Goal: Task Accomplishment & Management: Use online tool/utility

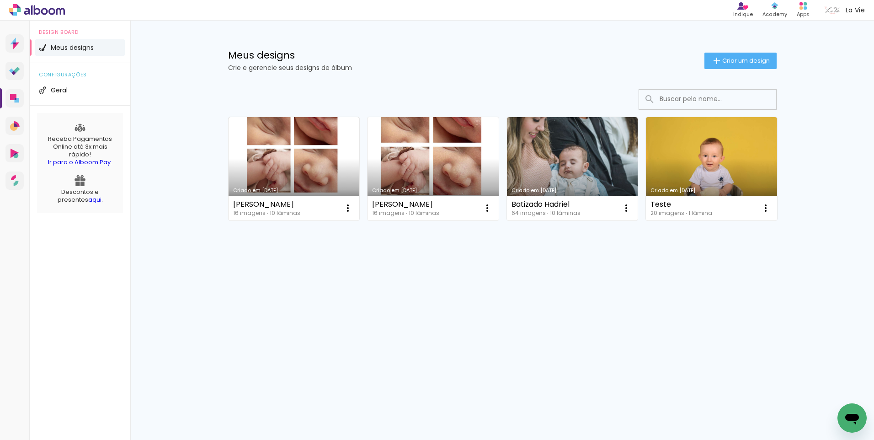
click at [409, 158] on link "Criado em [DATE]" at bounding box center [432, 168] width 131 height 103
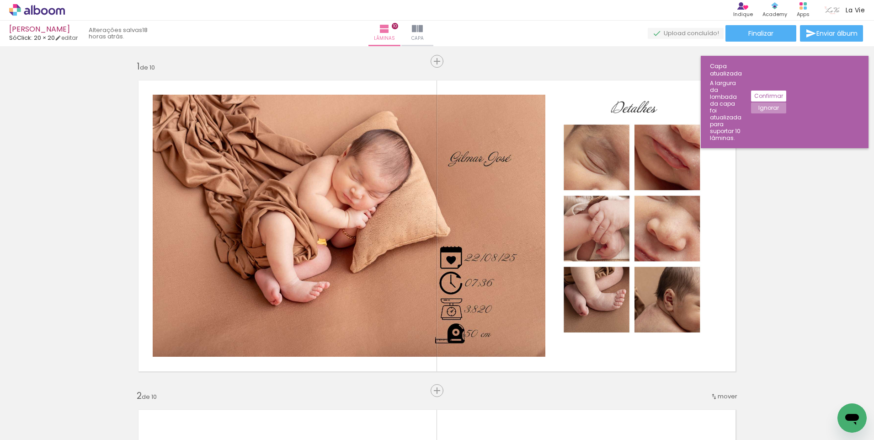
click at [0, 0] on slot "Confirmar" at bounding box center [0, 0] width 0 height 0
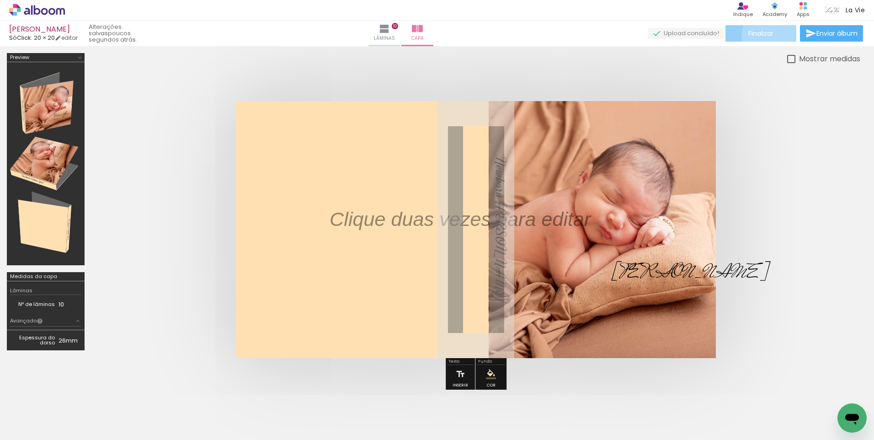
click at [768, 35] on span "Finalizar" at bounding box center [760, 33] width 25 height 6
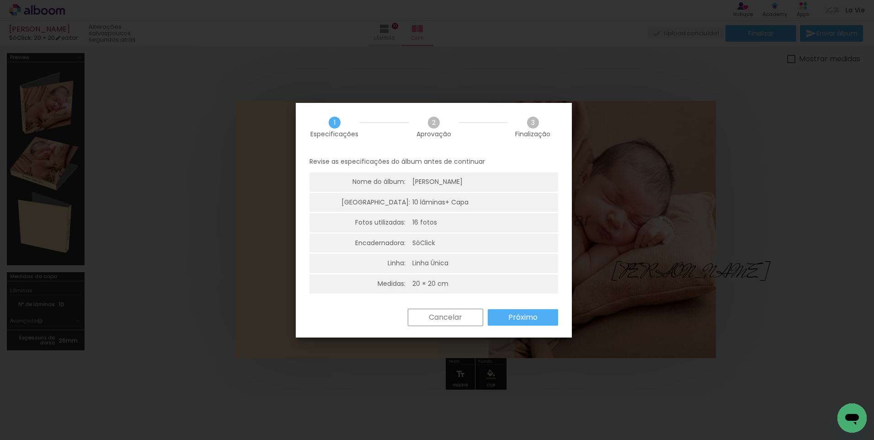
click at [0, 0] on slot "Próximo" at bounding box center [0, 0] width 0 height 0
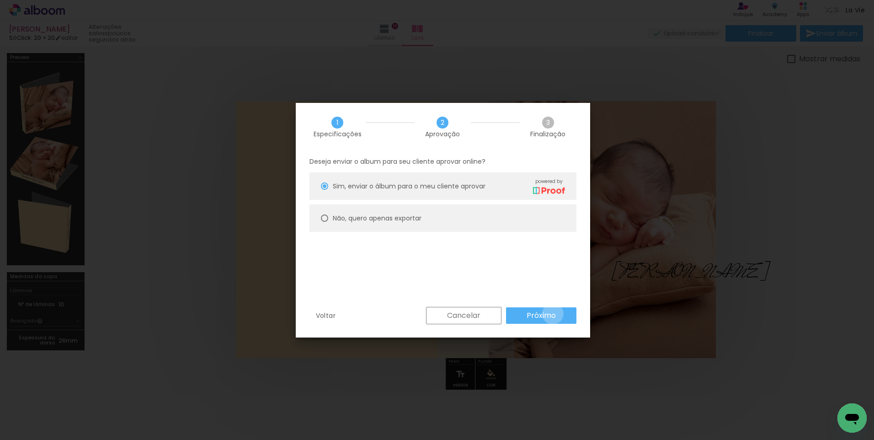
click at [0, 0] on slot "Próximo" at bounding box center [0, 0] width 0 height 0
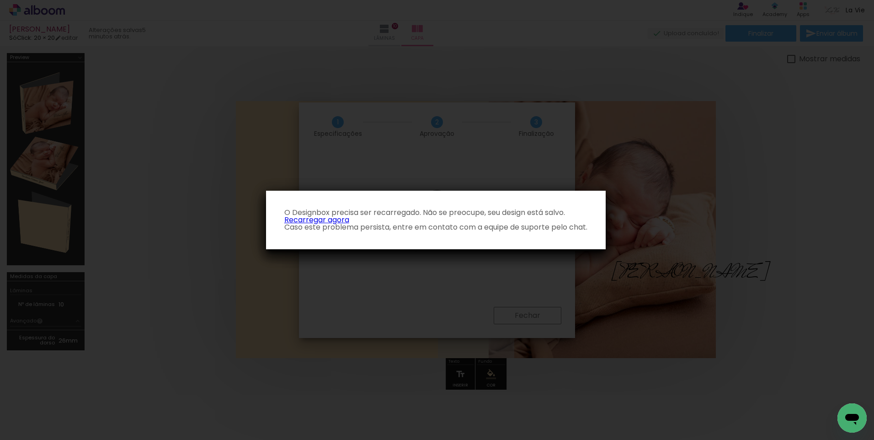
click at [324, 218] on link "Recarregar agora" at bounding box center [316, 219] width 65 height 11
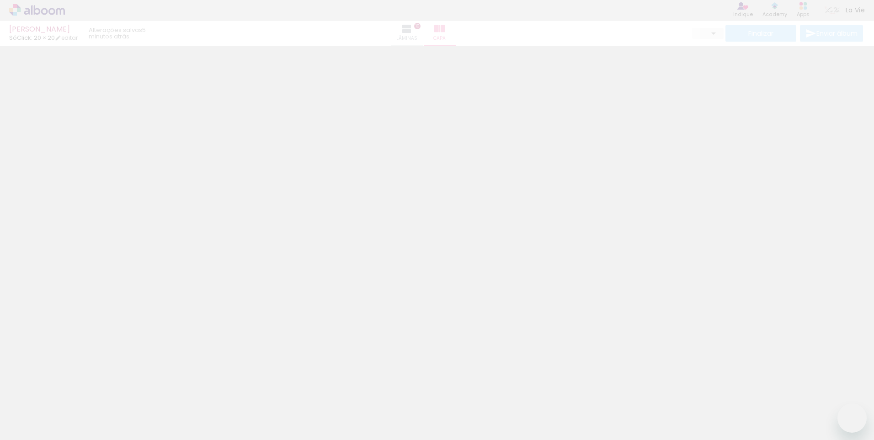
type input "0"
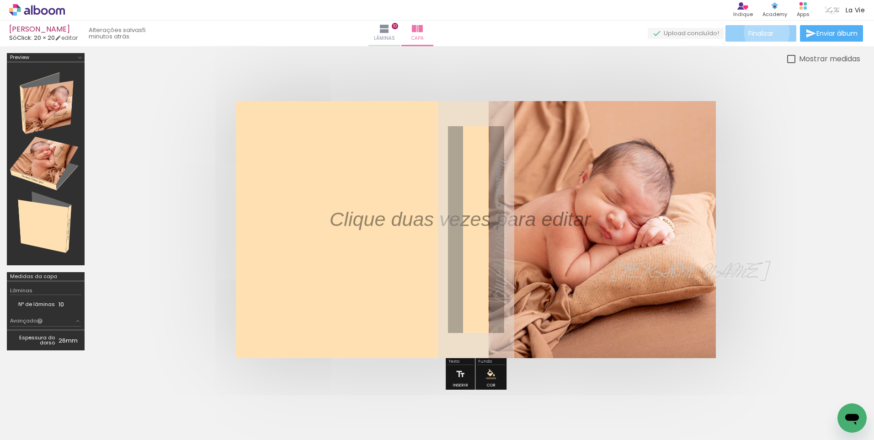
click at [763, 32] on span "Finalizar" at bounding box center [760, 33] width 25 height 6
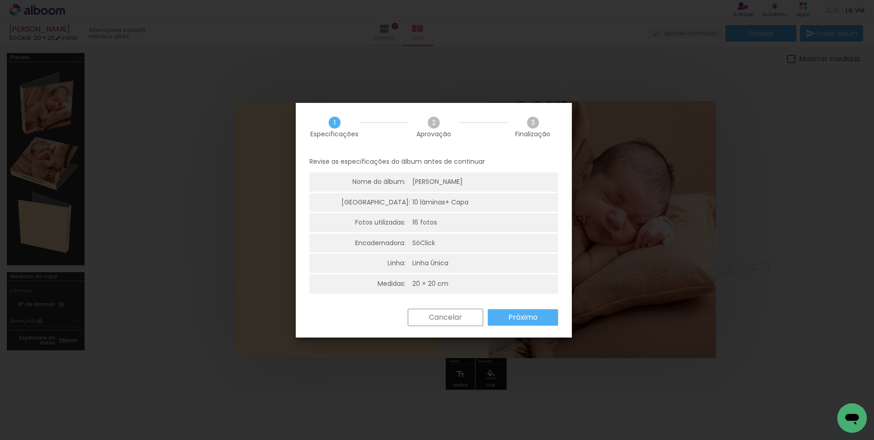
click at [0, 0] on slot "Próximo" at bounding box center [0, 0] width 0 height 0
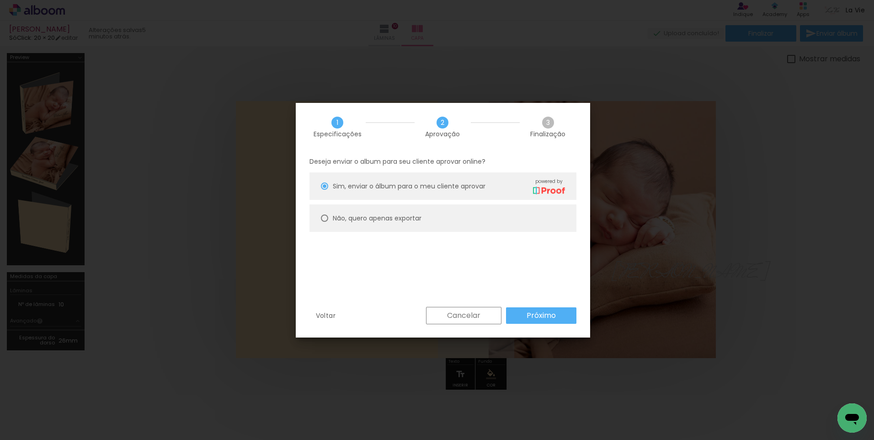
click at [0, 0] on slot "Próximo" at bounding box center [0, 0] width 0 height 0
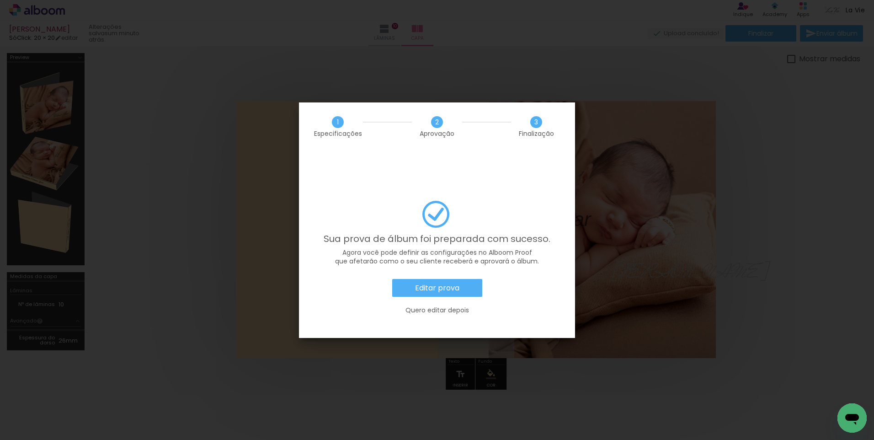
click at [0, 0] on slot "Quero editar depois" at bounding box center [0, 0] width 0 height 0
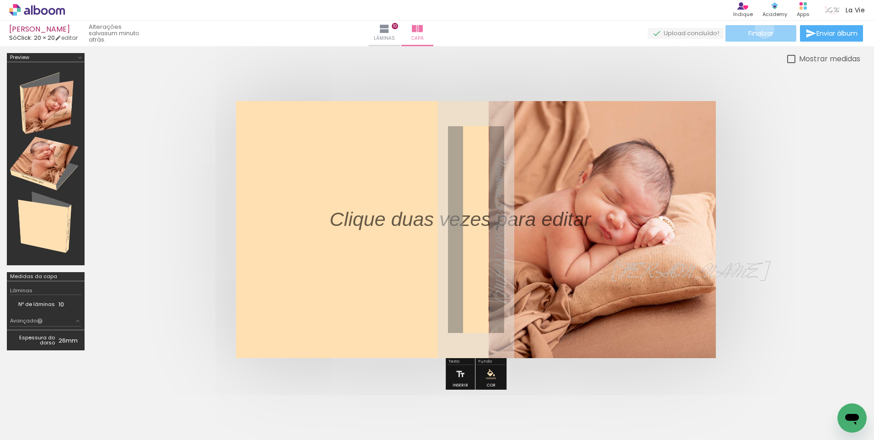
click at [761, 28] on paper-button "Finalizar" at bounding box center [760, 33] width 71 height 16
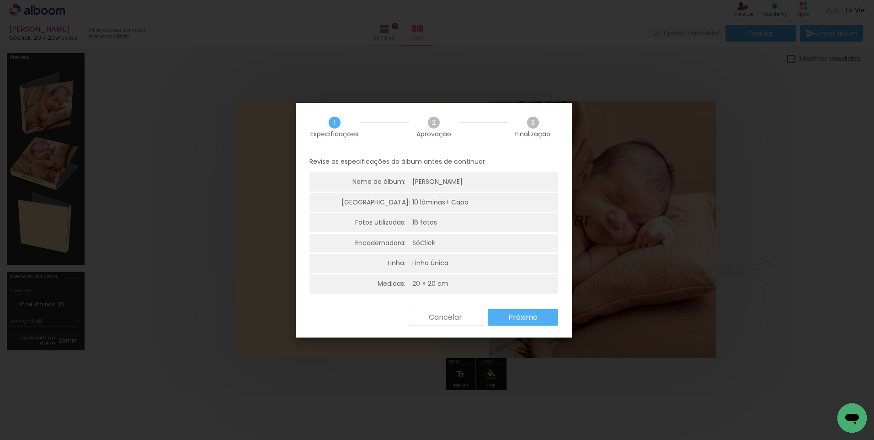
click at [538, 319] on paper-button "Próximo" at bounding box center [523, 317] width 70 height 16
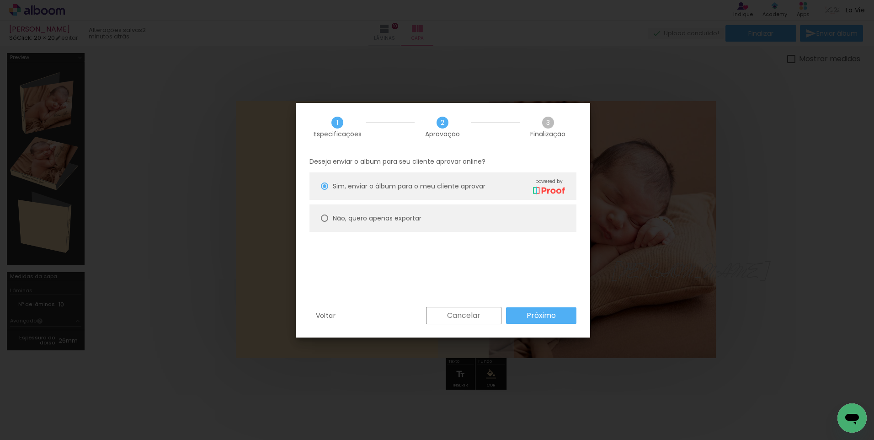
click at [564, 318] on paper-button "Próximo" at bounding box center [541, 315] width 70 height 16
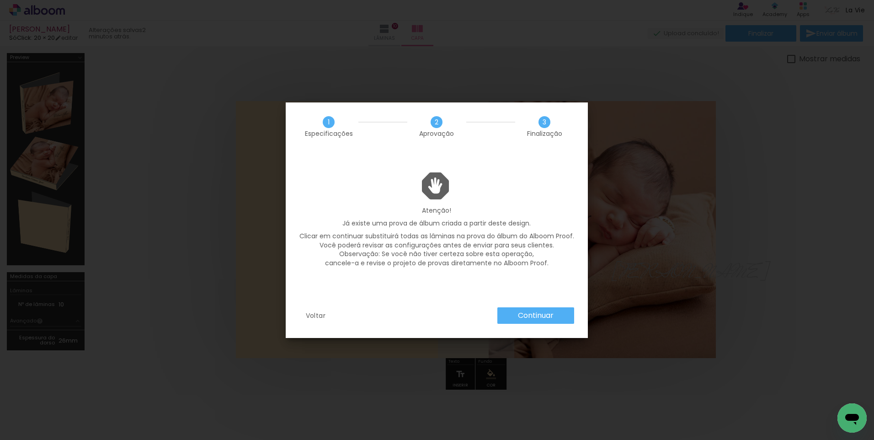
click at [0, 0] on slot "Continuar" at bounding box center [0, 0] width 0 height 0
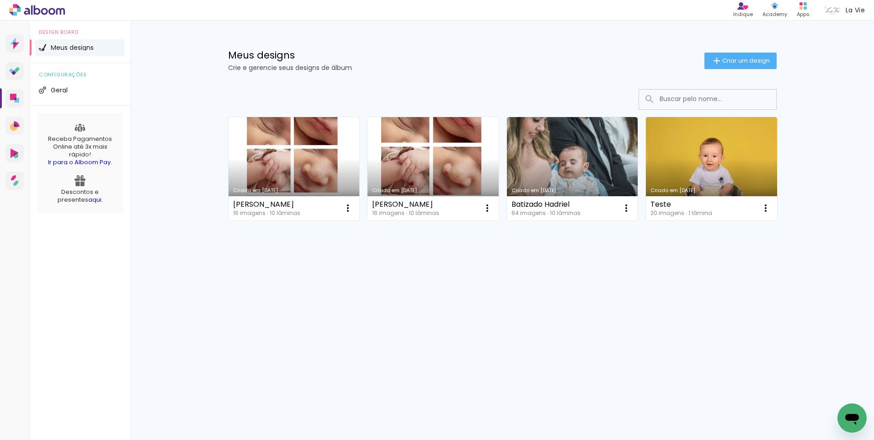
click at [409, 138] on link "Criado em [DATE]" at bounding box center [432, 168] width 131 height 103
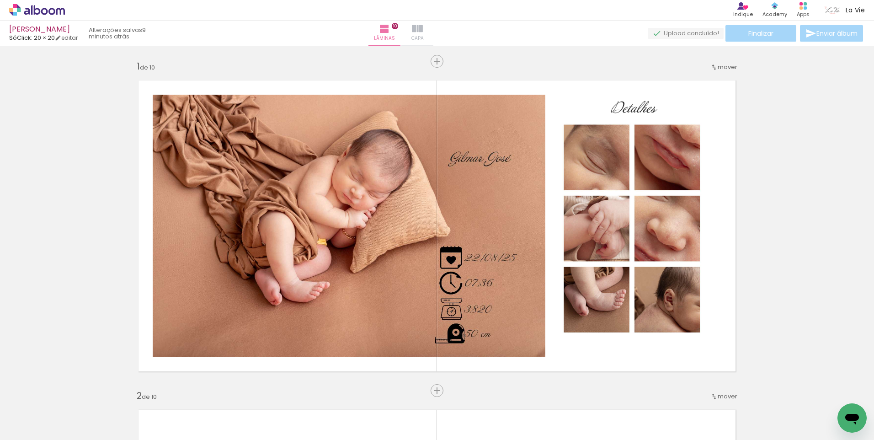
click at [423, 31] on iron-icon at bounding box center [417, 28] width 11 height 11
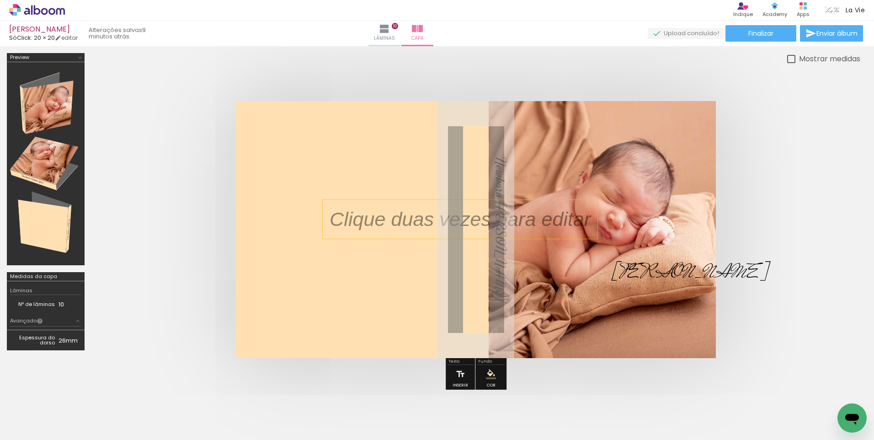
click at [531, 226] on p at bounding box center [466, 219] width 275 height 28
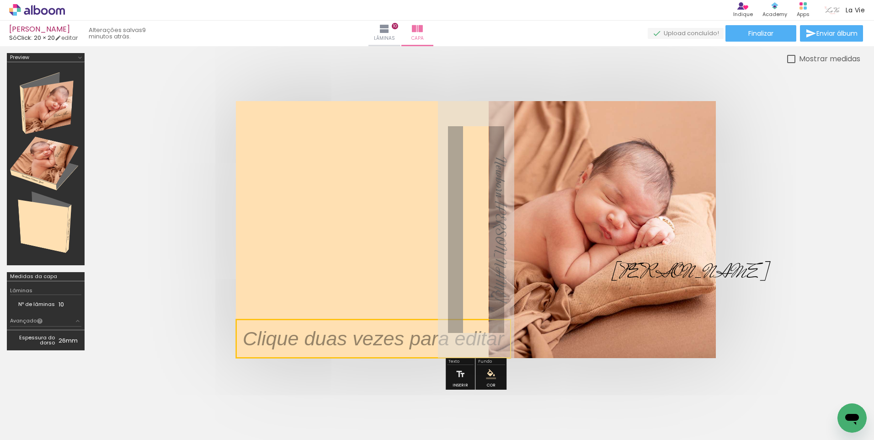
drag, startPoint x: 512, startPoint y: 233, endPoint x: 310, endPoint y: 362, distance: 239.5
click at [310, 362] on quentale-cover-editor at bounding box center [475, 223] width 769 height 341
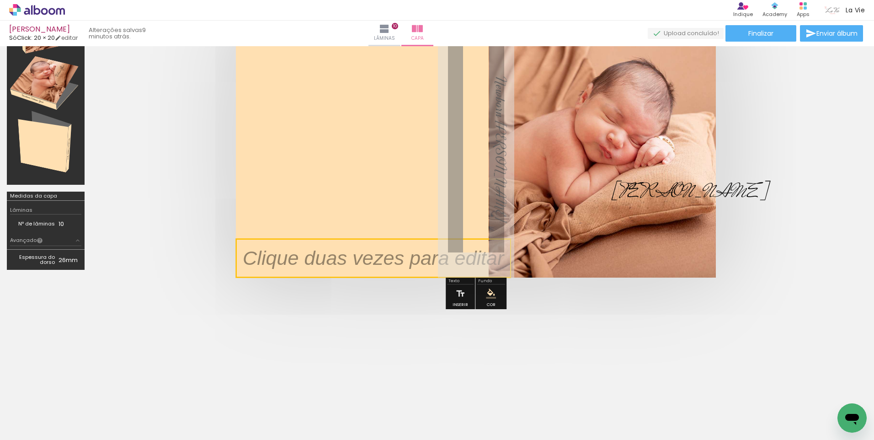
drag, startPoint x: 439, startPoint y: 260, endPoint x: 435, endPoint y: 273, distance: 13.3
click at [434, 279] on quentale-cover-editor at bounding box center [475, 143] width 769 height 341
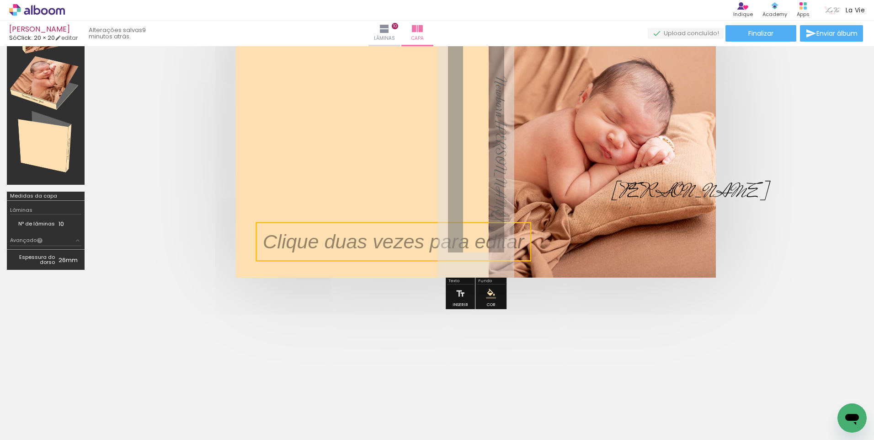
drag, startPoint x: 435, startPoint y: 267, endPoint x: 455, endPoint y: 250, distance: 26.0
click at [455, 250] on quentale-selection at bounding box center [393, 241] width 275 height 39
drag, startPoint x: 454, startPoint y: 249, endPoint x: 438, endPoint y: 239, distance: 19.1
click at [438, 239] on quentale-selection at bounding box center [393, 241] width 275 height 39
type input "Sans Serif"
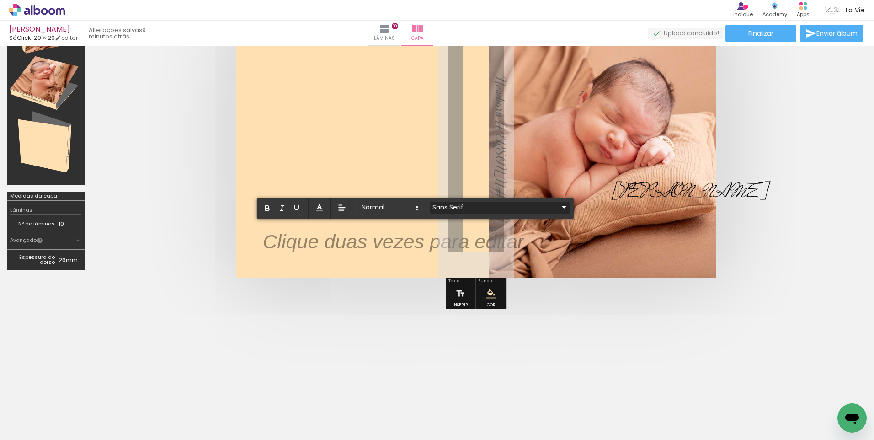
click at [558, 205] on iron-icon at bounding box center [563, 207] width 11 height 11
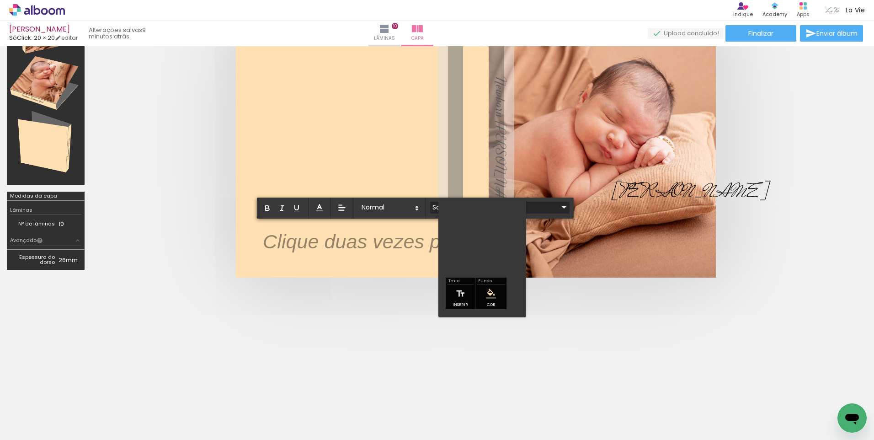
scroll to position [43, 0]
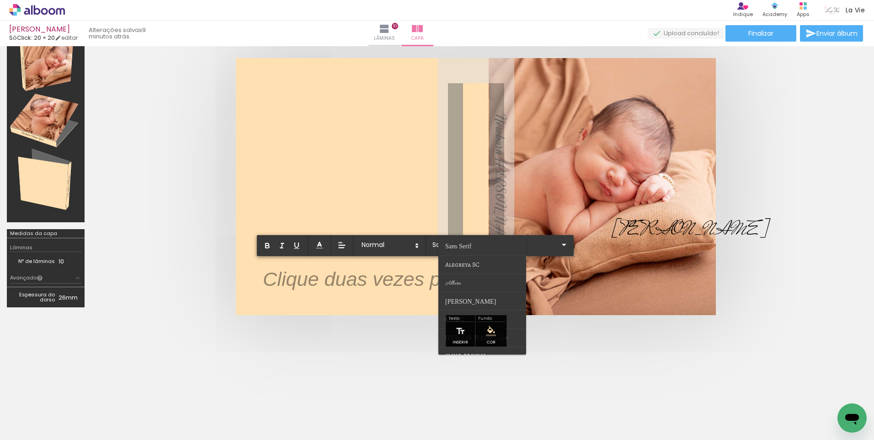
click at [370, 280] on p at bounding box center [393, 285] width 261 height 28
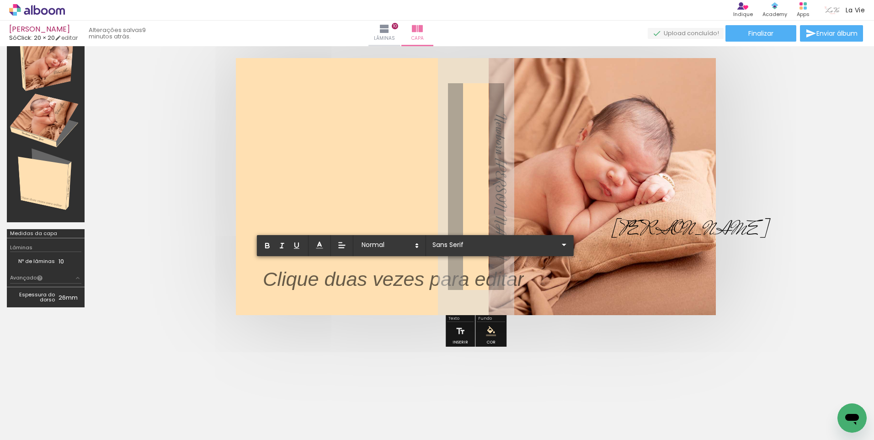
scroll to position [80, 0]
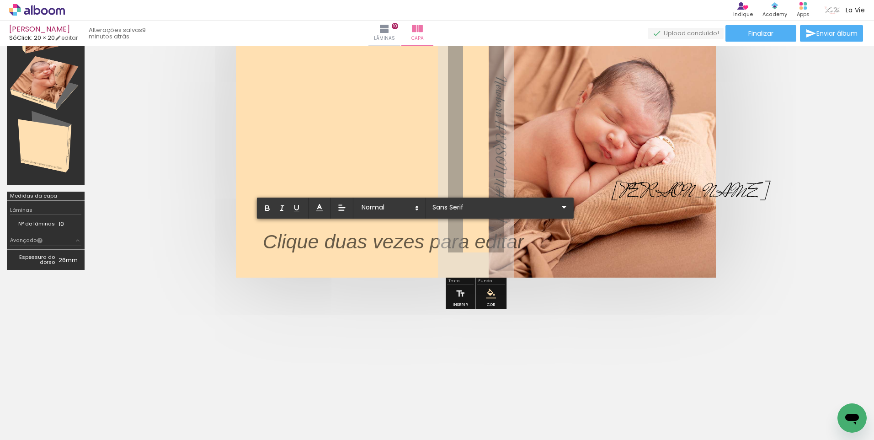
click at [433, 244] on p at bounding box center [393, 247] width 261 height 28
click at [447, 240] on p at bounding box center [393, 247] width 261 height 28
click at [493, 235] on p at bounding box center [393, 247] width 261 height 28
click at [498, 242] on p at bounding box center [393, 247] width 261 height 28
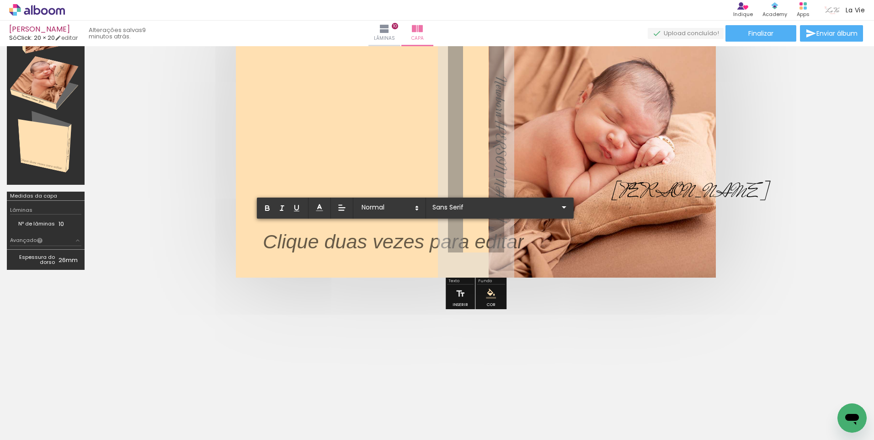
click at [498, 242] on p at bounding box center [393, 247] width 261 height 28
click at [325, 282] on div at bounding box center [475, 149] width 769 height 330
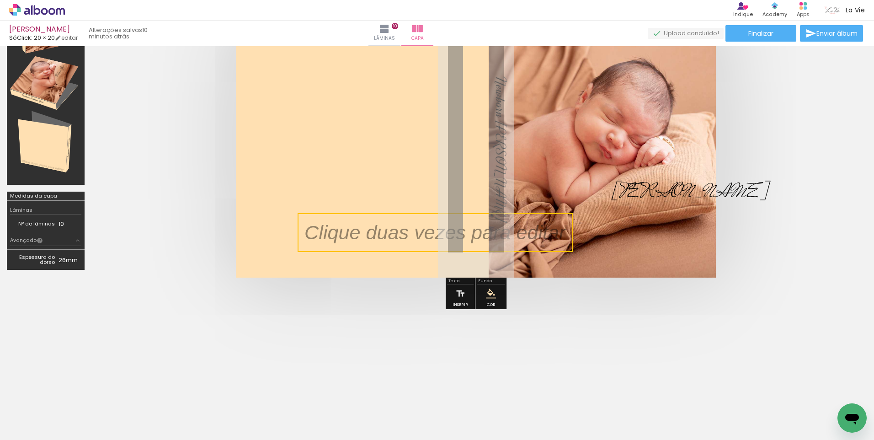
drag, startPoint x: 359, startPoint y: 243, endPoint x: 401, endPoint y: 234, distance: 42.6
click at [401, 234] on quentale-selection at bounding box center [434, 232] width 275 height 39
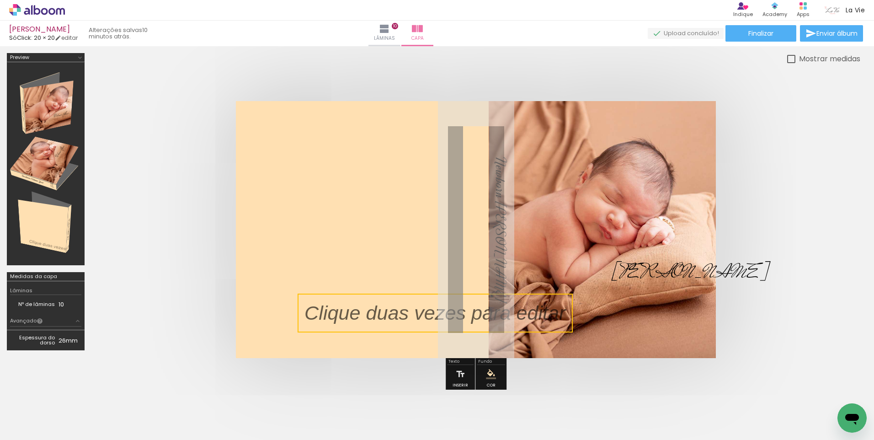
click at [571, 297] on quentale-selection at bounding box center [434, 312] width 275 height 39
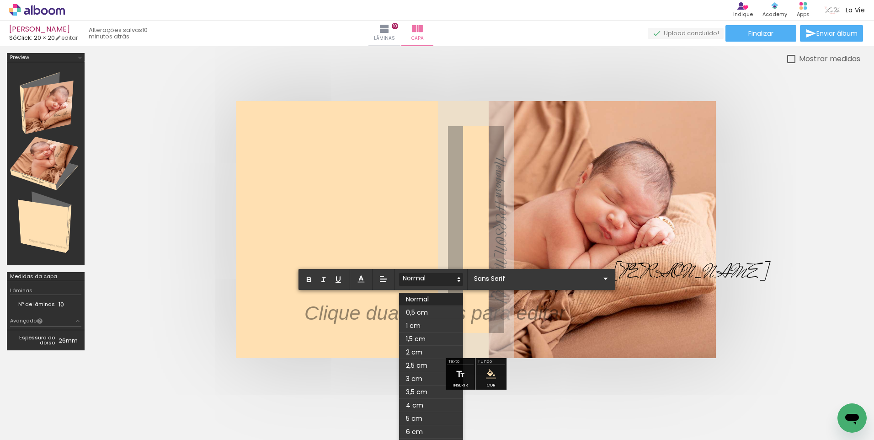
click at [458, 280] on icon at bounding box center [459, 279] width 8 height 8
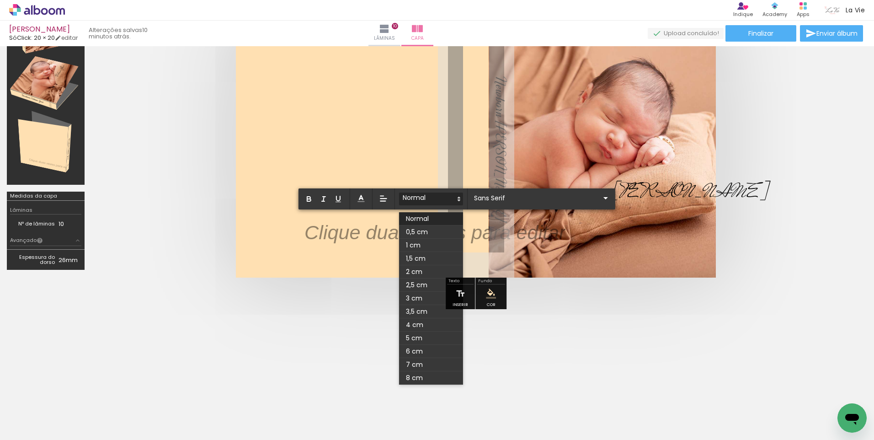
click at [536, 308] on div at bounding box center [475, 149] width 769 height 330
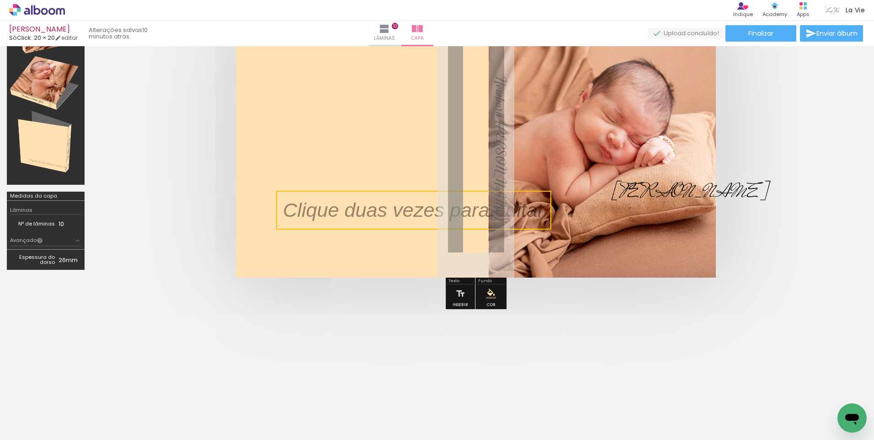
drag, startPoint x: 540, startPoint y: 230, endPoint x: 519, endPoint y: 207, distance: 31.0
click at [519, 207] on quentale-selection at bounding box center [413, 210] width 275 height 39
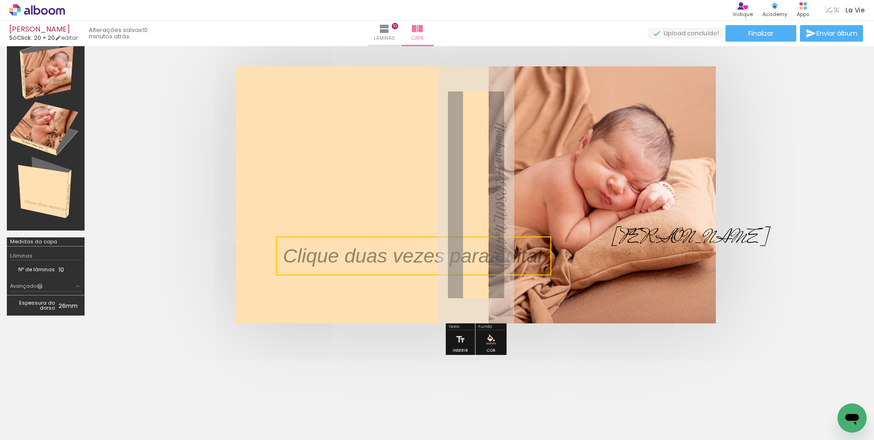
scroll to position [0, 0]
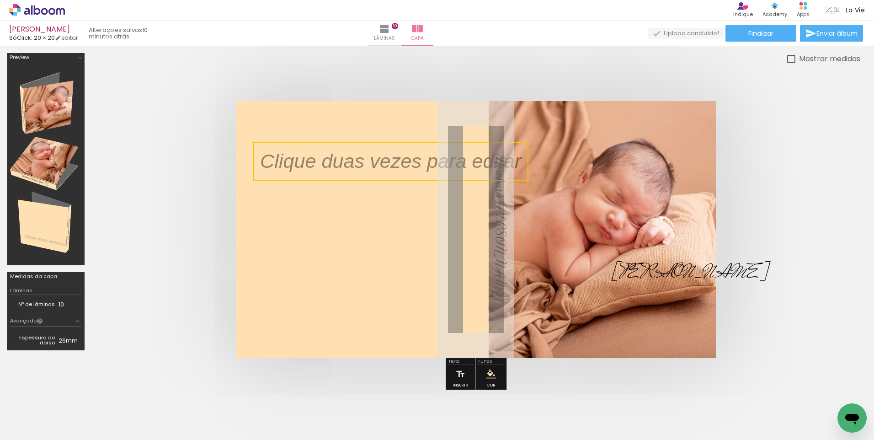
drag, startPoint x: 427, startPoint y: 292, endPoint x: 401, endPoint y: 165, distance: 130.1
click at [401, 165] on quentale-selection at bounding box center [390, 161] width 275 height 39
drag, startPoint x: 516, startPoint y: 143, endPoint x: 441, endPoint y: 155, distance: 76.0
drag, startPoint x: 441, startPoint y: 155, endPoint x: 403, endPoint y: 162, distance: 38.9
click at [403, 162] on quentale-selection at bounding box center [390, 161] width 275 height 39
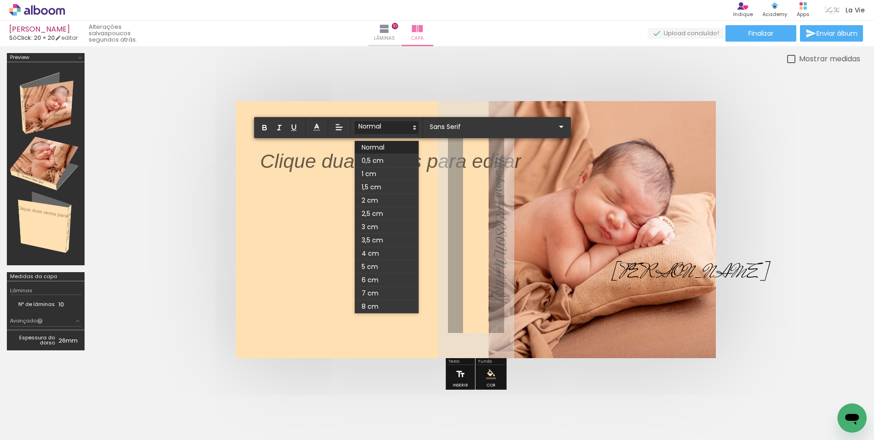
click at [465, 371] on paper-button "Inserir" at bounding box center [460, 376] width 20 height 23
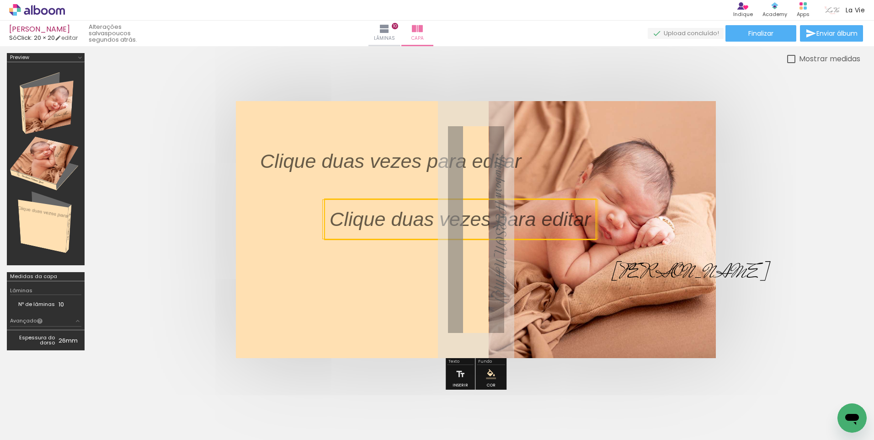
drag, startPoint x: 472, startPoint y: 226, endPoint x: 407, endPoint y: 211, distance: 66.6
click at [407, 211] on quentale-selection at bounding box center [460, 219] width 272 height 42
click at [313, 255] on quentale-layouter at bounding box center [476, 229] width 480 height 257
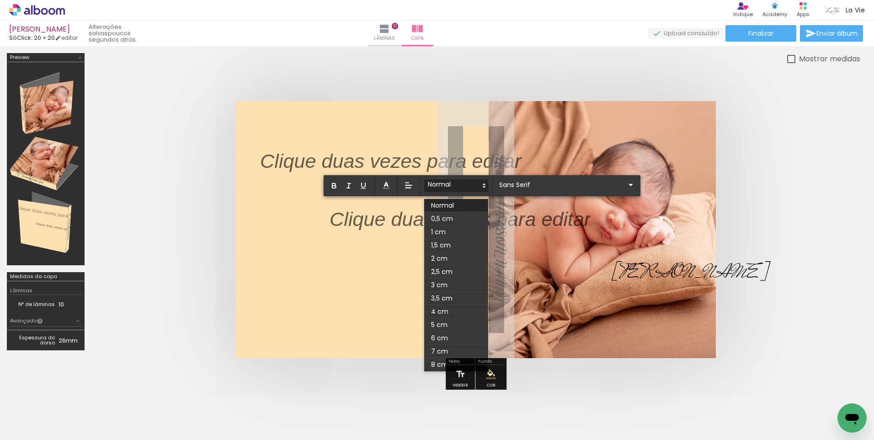
click at [181, 208] on quentale-cover at bounding box center [476, 229] width 696 height 257
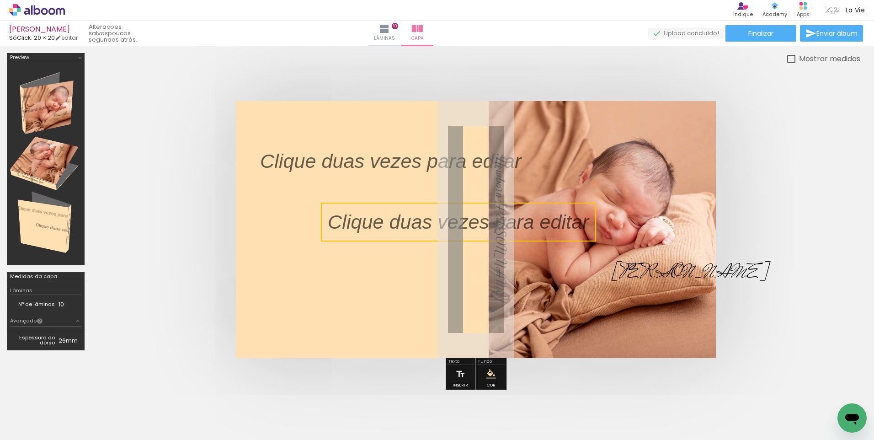
click at [524, 224] on quentale-selection at bounding box center [458, 221] width 275 height 39
drag, startPoint x: 495, startPoint y: 220, endPoint x: 431, endPoint y: 214, distance: 64.2
click at [431, 214] on p at bounding box center [465, 222] width 275 height 28
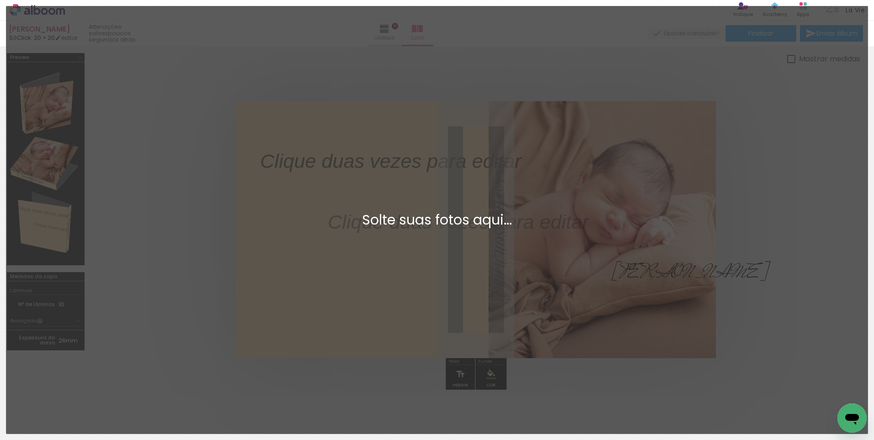
click at [351, 185] on div "Adicionar Fotos Solte suas fotos aqui..." at bounding box center [436, 219] width 861 height 427
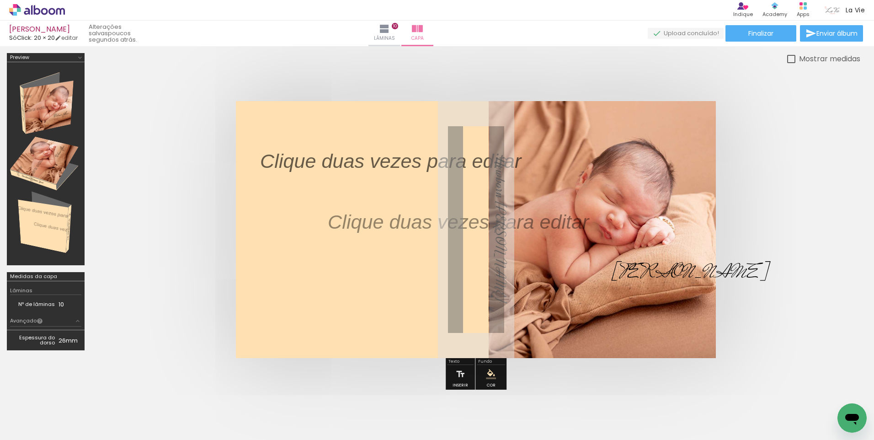
click at [180, 186] on quentale-cover at bounding box center [476, 229] width 696 height 257
drag, startPoint x: 441, startPoint y: 218, endPoint x: 425, endPoint y: 217, distance: 16.1
click at [425, 217] on p at bounding box center [465, 222] width 275 height 28
click at [428, 225] on quentale-selection at bounding box center [458, 221] width 275 height 39
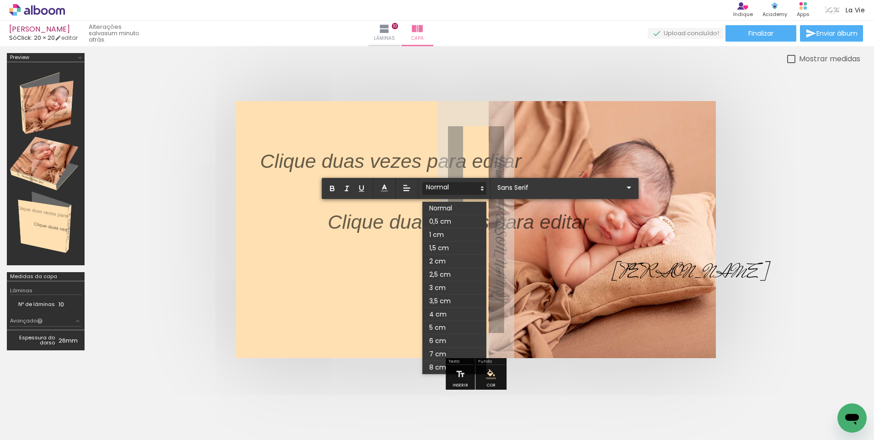
click at [428, 225] on span at bounding box center [454, 221] width 64 height 13
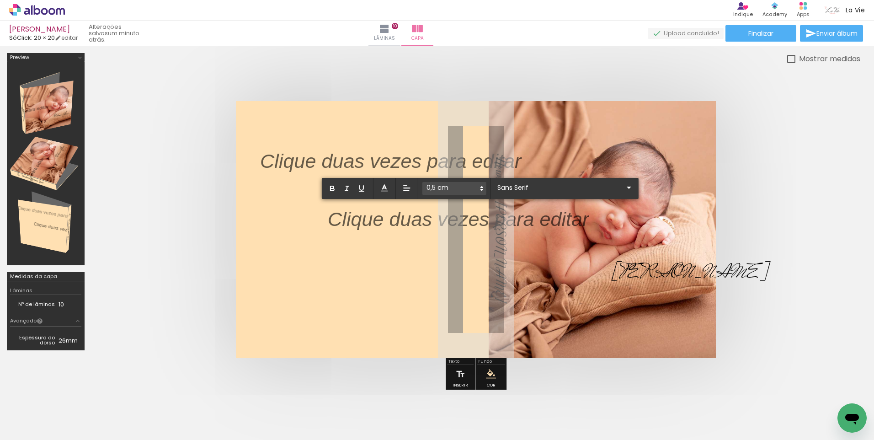
click at [419, 226] on p "﻿" at bounding box center [458, 225] width 261 height 28
click at [405, 189] on icon at bounding box center [407, 188] width 10 height 10
click at [447, 219] on p "﻿" at bounding box center [458, 225] width 261 height 28
click at [754, 306] on quentale-cover at bounding box center [476, 229] width 696 height 257
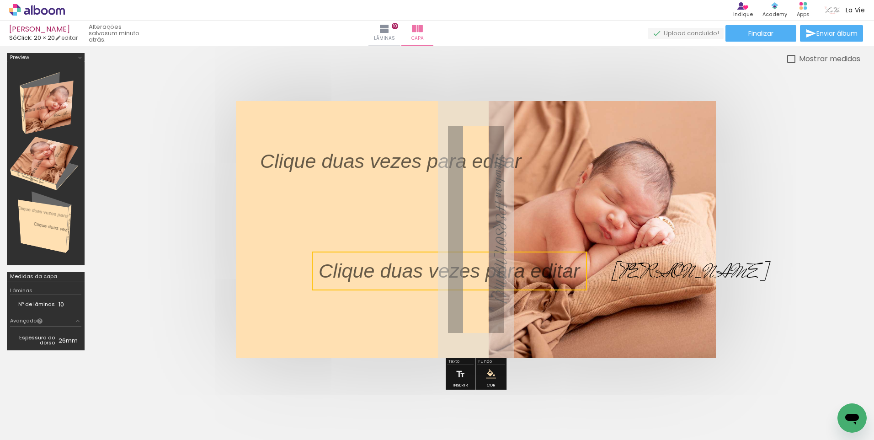
drag, startPoint x: 538, startPoint y: 223, endPoint x: 529, endPoint y: 272, distance: 49.7
click at [529, 272] on quentale-selection at bounding box center [449, 270] width 275 height 39
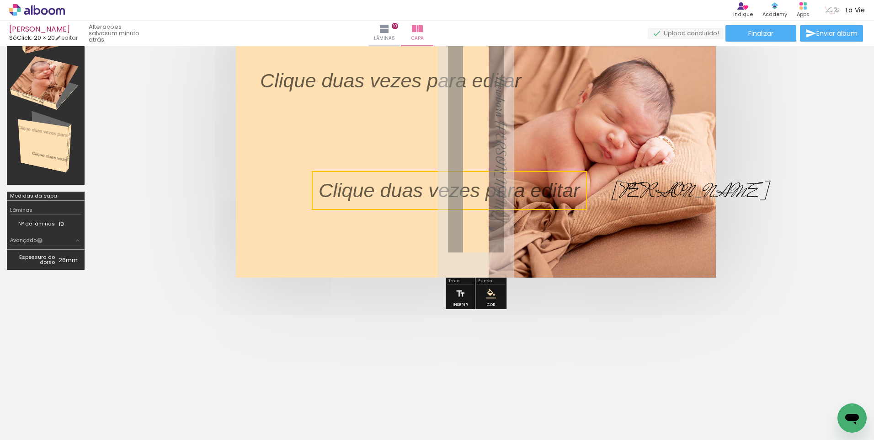
click at [454, 276] on quentale-layouter at bounding box center [476, 149] width 480 height 257
click at [453, 279] on div "Texto" at bounding box center [460, 281] width 27 height 5
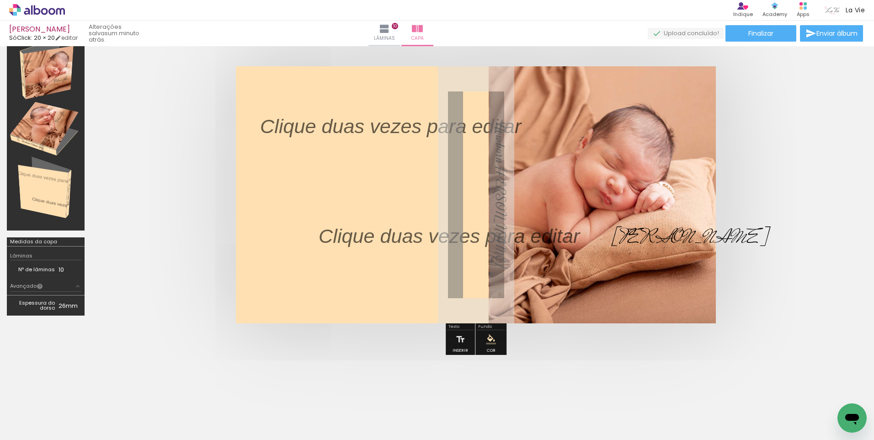
scroll to position [0, 0]
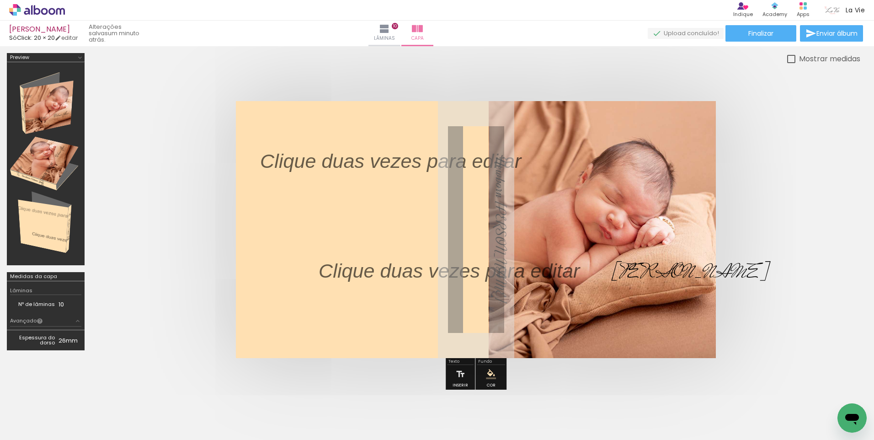
click at [792, 61] on div at bounding box center [791, 59] width 8 height 8
type paper-checkbox "on"
drag, startPoint x: 422, startPoint y: 166, endPoint x: 519, endPoint y: 173, distance: 97.1
click at [519, 173] on p at bounding box center [397, 161] width 275 height 28
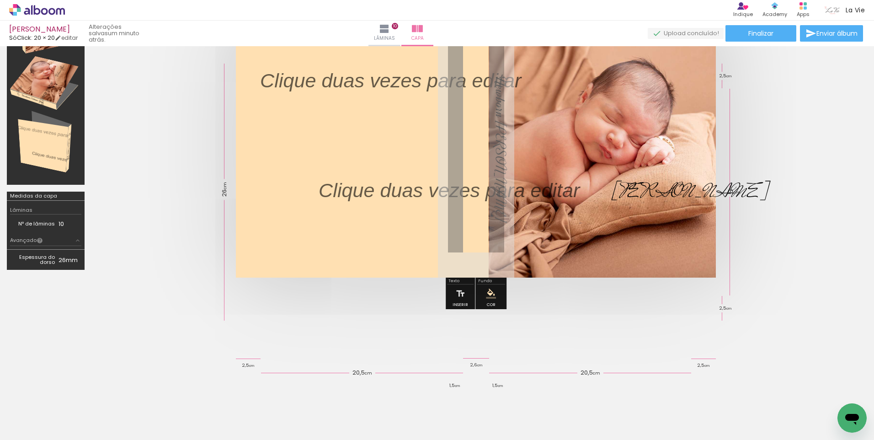
click at [43, 133] on div at bounding box center [45, 83] width 71 height 197
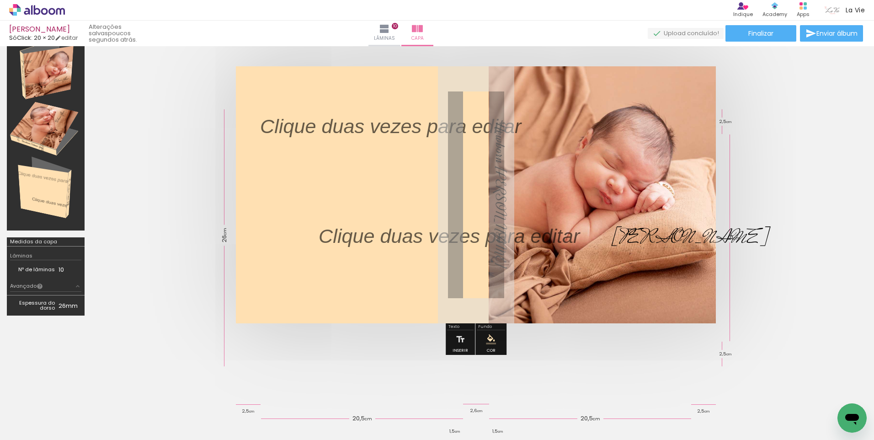
click at [683, 306] on quentale-photo at bounding box center [602, 194] width 227 height 257
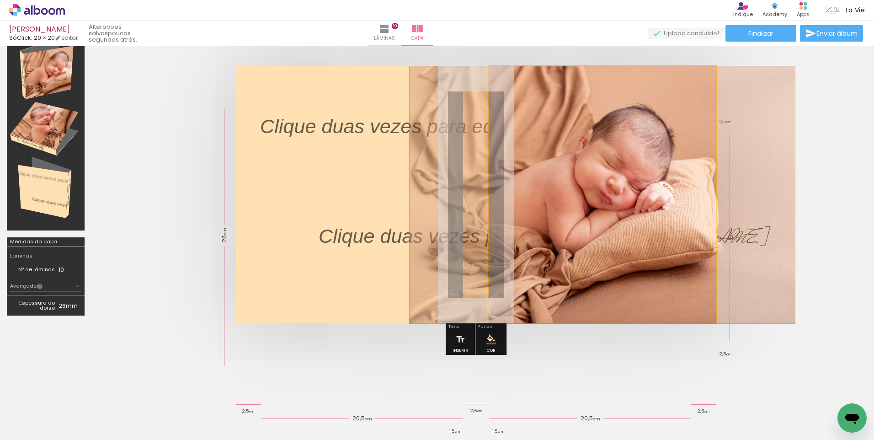
click at [672, 272] on quentale-photo at bounding box center [602, 194] width 227 height 257
click at [656, 268] on quentale-photo at bounding box center [602, 194] width 227 height 257
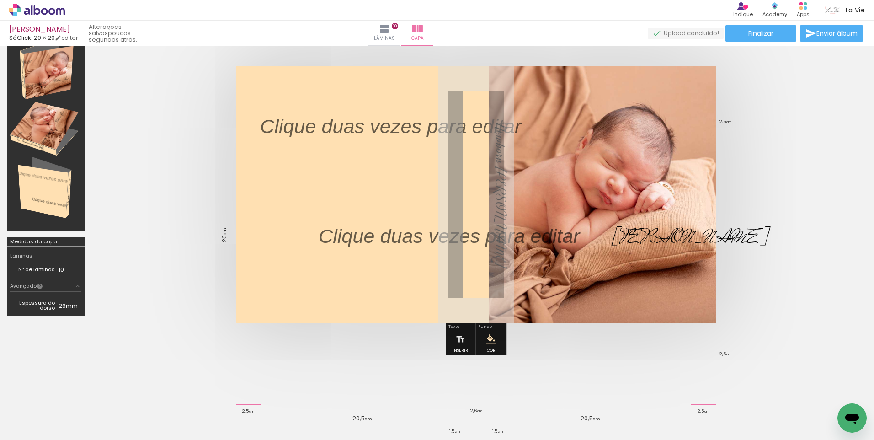
click at [656, 268] on quentale-photo at bounding box center [602, 194] width 227 height 257
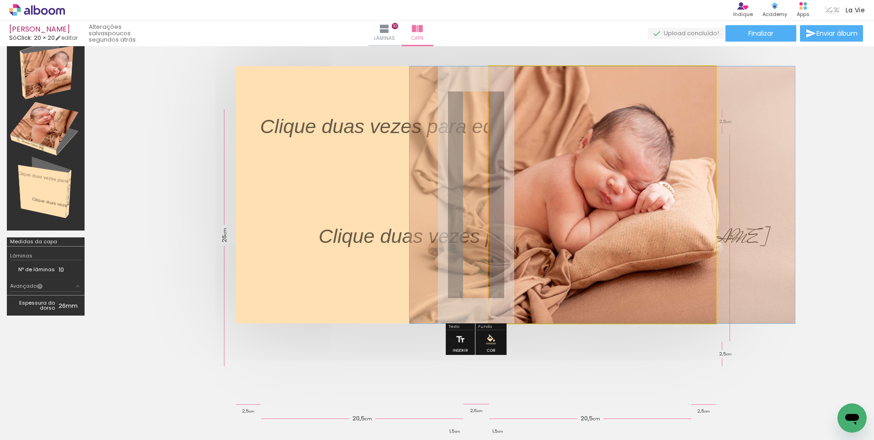
click at [652, 267] on quentale-photo at bounding box center [602, 194] width 227 height 257
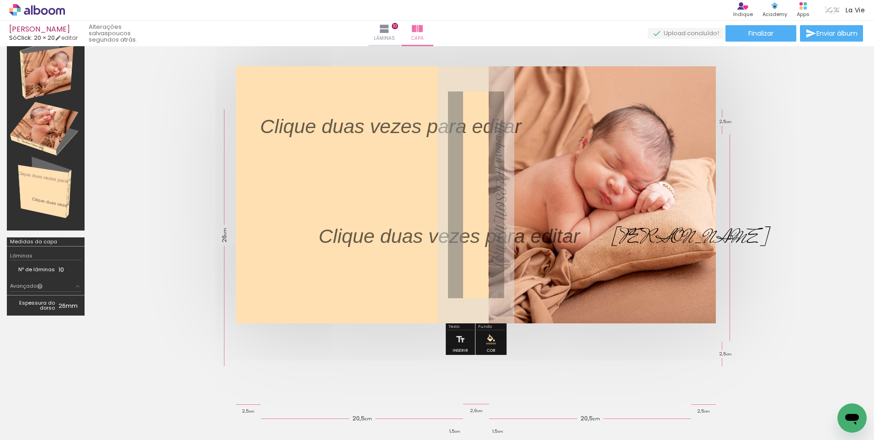
drag, startPoint x: 541, startPoint y: 282, endPoint x: 543, endPoint y: 274, distance: 8.7
click at [543, 274] on quentale-photo at bounding box center [602, 194] width 227 height 257
drag, startPoint x: 545, startPoint y: 235, endPoint x: 553, endPoint y: 276, distance: 41.9
click at [555, 280] on album-spread at bounding box center [476, 194] width 480 height 257
drag, startPoint x: 553, startPoint y: 276, endPoint x: 522, endPoint y: 236, distance: 50.2
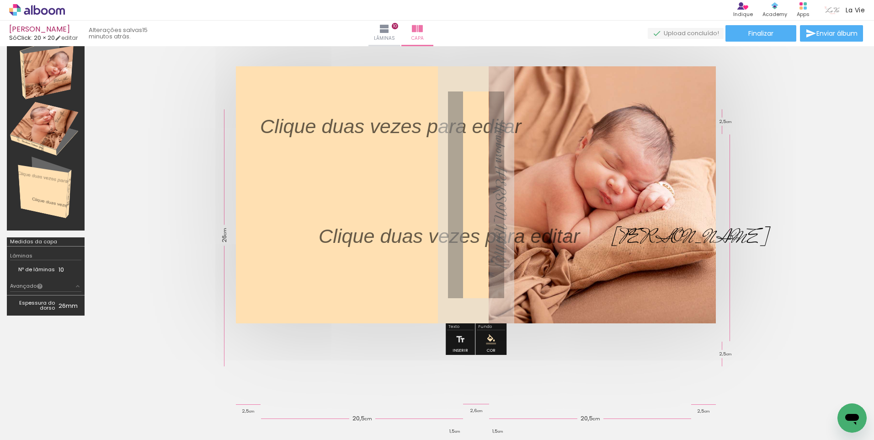
click at [522, 236] on p "﻿" at bounding box center [456, 236] width 275 height 28
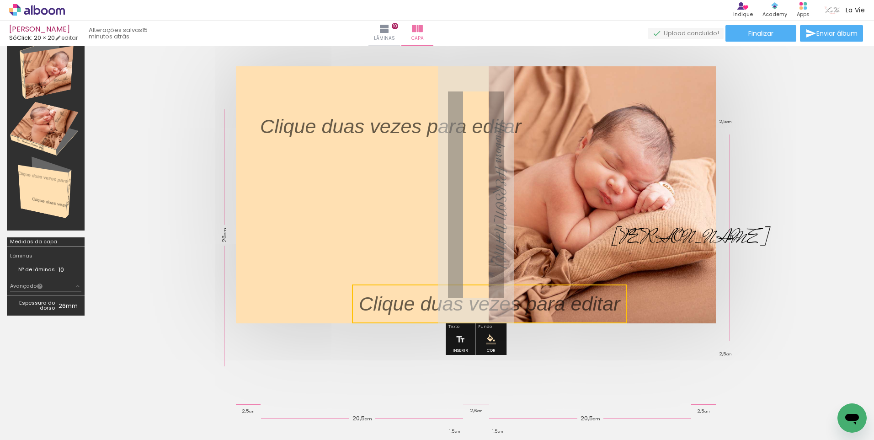
drag, startPoint x: 522, startPoint y: 234, endPoint x: 563, endPoint y: 340, distance: 113.0
click at [563, 340] on quentale-cover-editor at bounding box center [475, 188] width 769 height 341
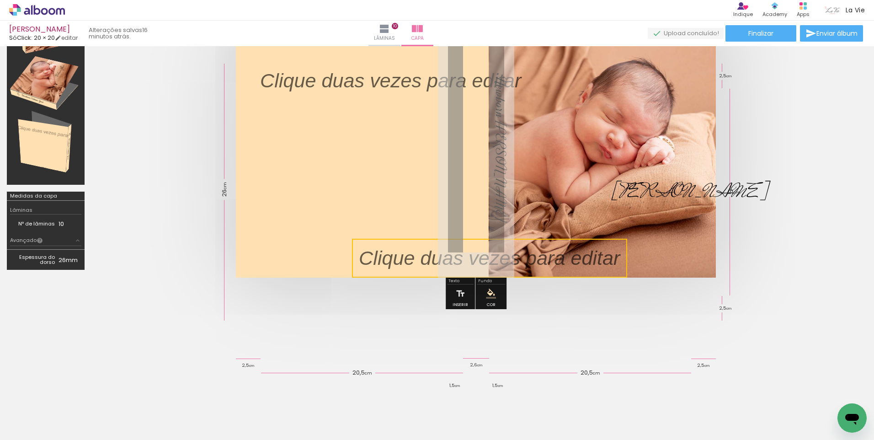
scroll to position [0, 0]
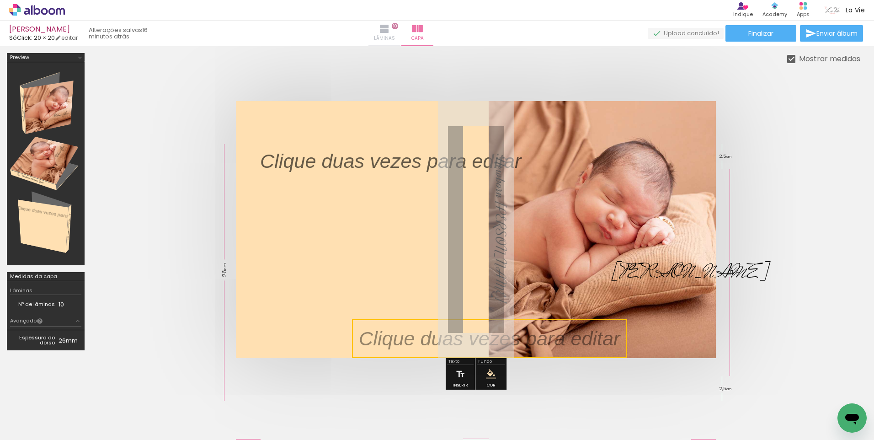
click at [395, 37] on span "Lâminas" at bounding box center [384, 38] width 21 height 8
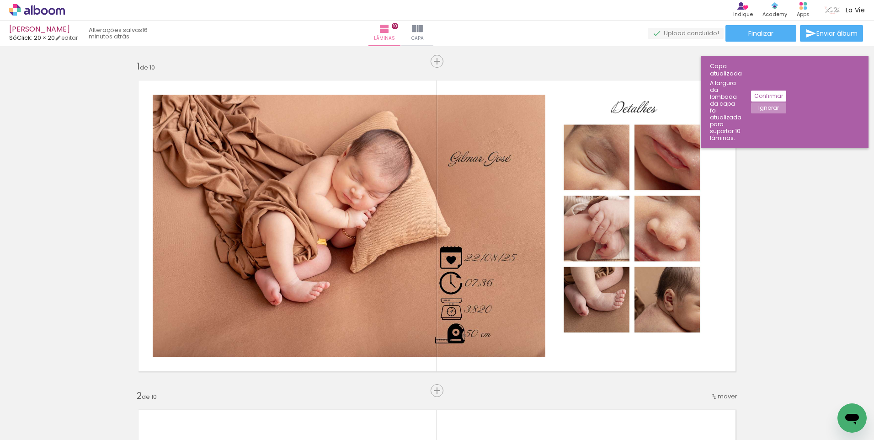
click at [0, 0] on slot "Confirmar" at bounding box center [0, 0] width 0 height 0
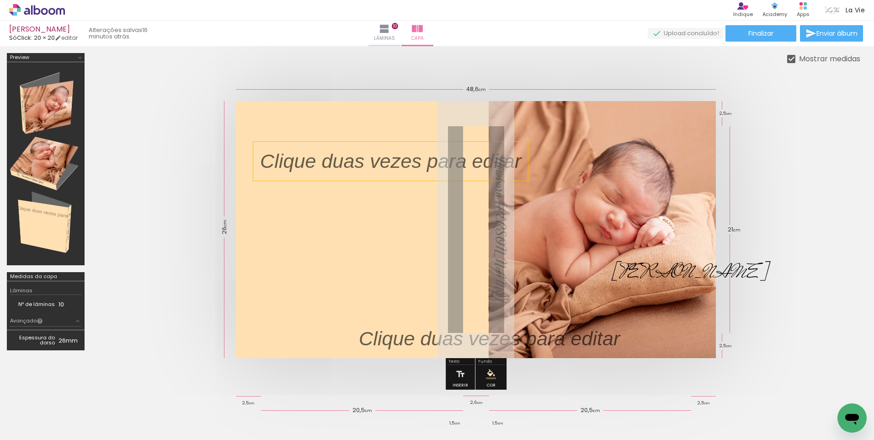
click at [487, 161] on p at bounding box center [397, 161] width 275 height 28
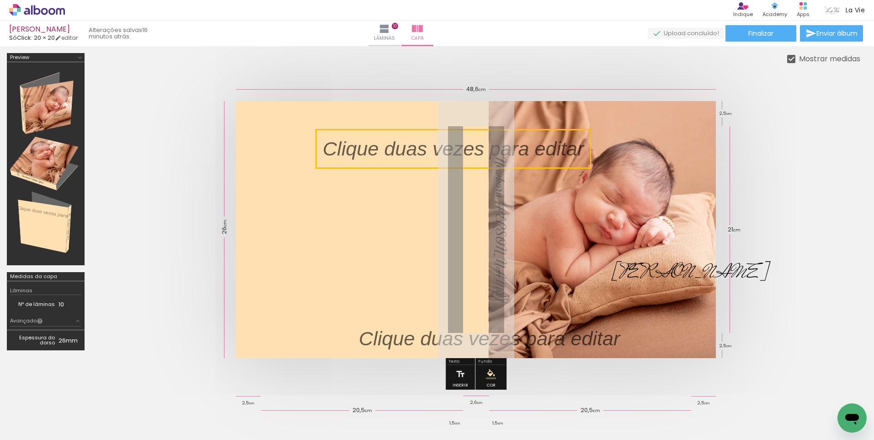
drag, startPoint x: 487, startPoint y: 159, endPoint x: 550, endPoint y: 147, distance: 63.8
click at [550, 147] on quentale-selection at bounding box center [453, 148] width 275 height 39
drag, startPoint x: 550, startPoint y: 147, endPoint x: 537, endPoint y: 149, distance: 13.4
click at [537, 149] on quentale-selection at bounding box center [453, 148] width 275 height 39
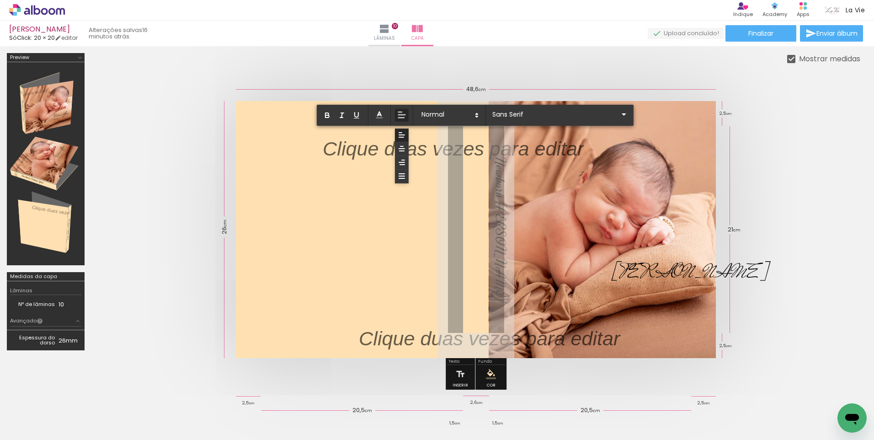
click at [533, 150] on p at bounding box center [453, 154] width 261 height 28
click at [578, 149] on p at bounding box center [453, 154] width 261 height 28
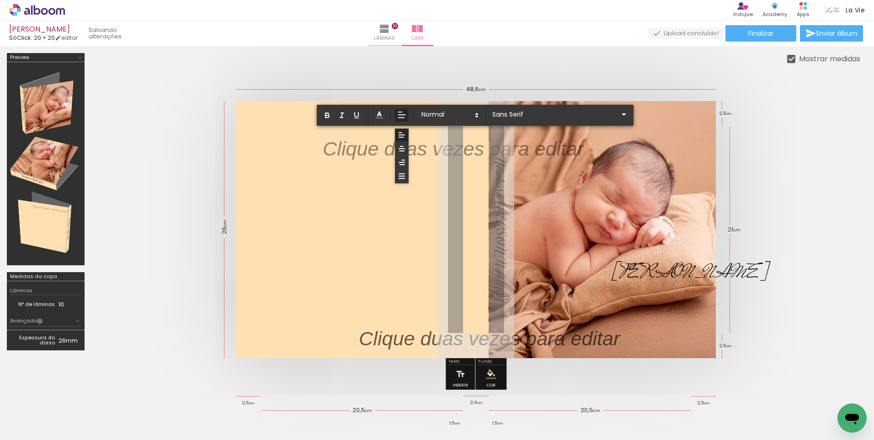
click at [584, 146] on quentale-layouter at bounding box center [476, 229] width 480 height 257
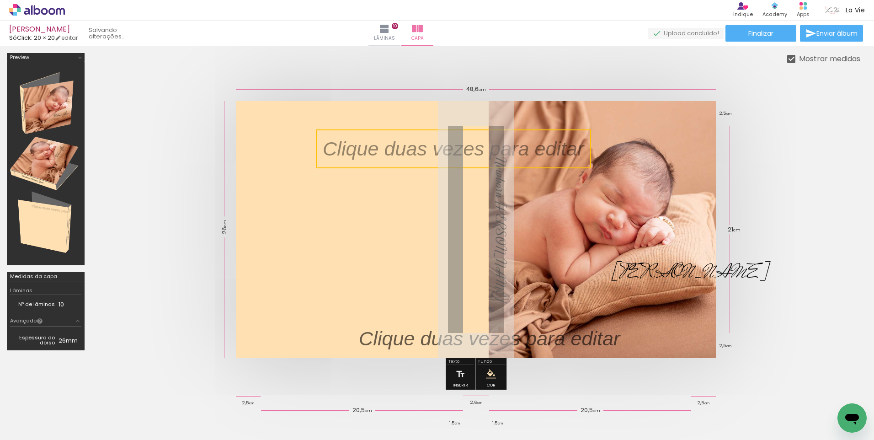
click at [579, 150] on quentale-selection at bounding box center [453, 148] width 275 height 39
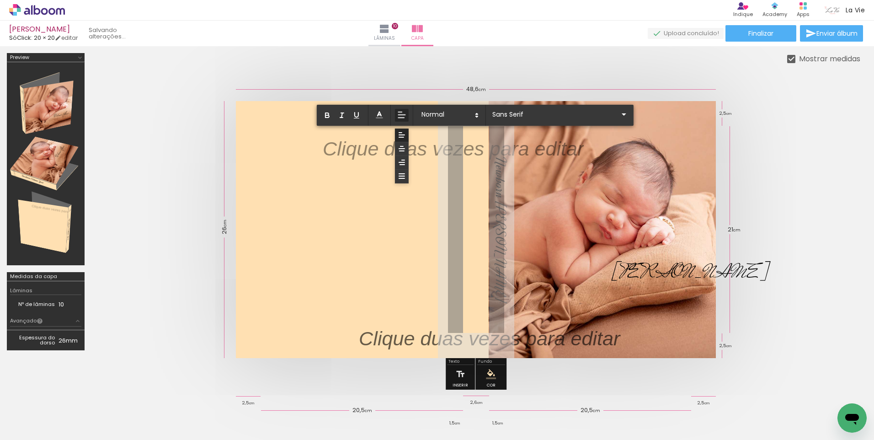
click at [579, 150] on p at bounding box center [453, 154] width 261 height 28
click at [385, 117] on span at bounding box center [379, 115] width 14 height 13
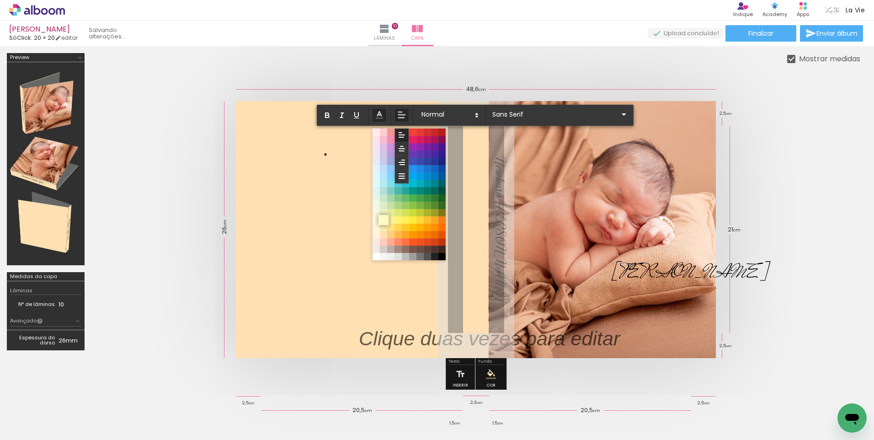
click at [385, 220] on span at bounding box center [383, 220] width 10 height 10
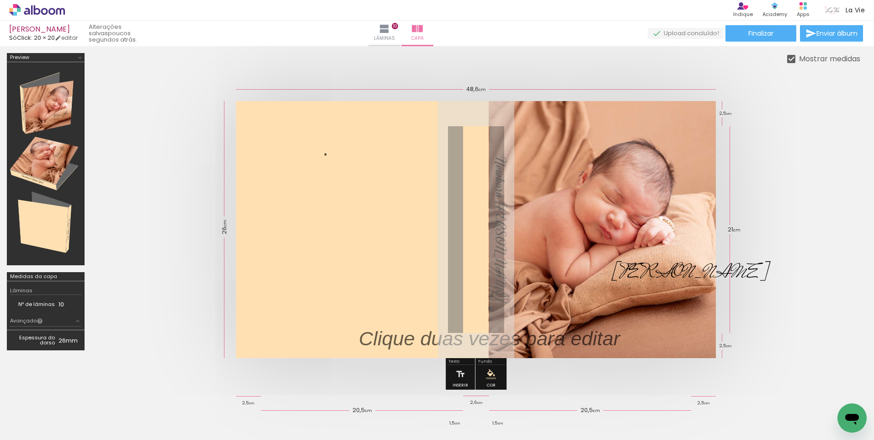
drag, startPoint x: 473, startPoint y: 325, endPoint x: 443, endPoint y: 313, distance: 32.4
click at [443, 313] on album-spread at bounding box center [476, 229] width 480 height 257
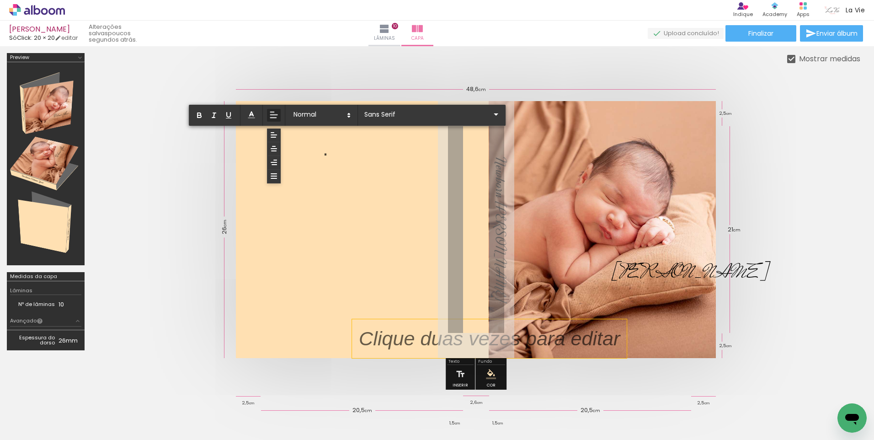
click at [433, 325] on p at bounding box center [496, 338] width 275 height 28
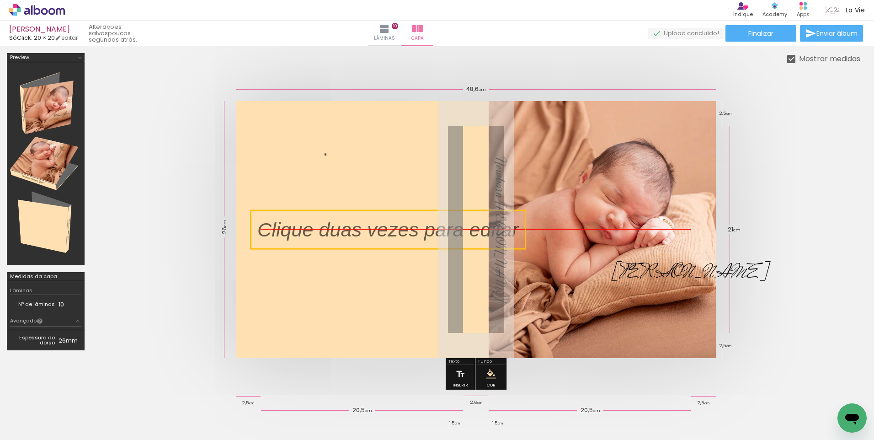
drag, startPoint x: 435, startPoint y: 322, endPoint x: 334, endPoint y: 219, distance: 144.4
click at [334, 219] on quentale-selection at bounding box center [387, 229] width 275 height 39
click at [376, 236] on quentale-selection at bounding box center [387, 229] width 275 height 39
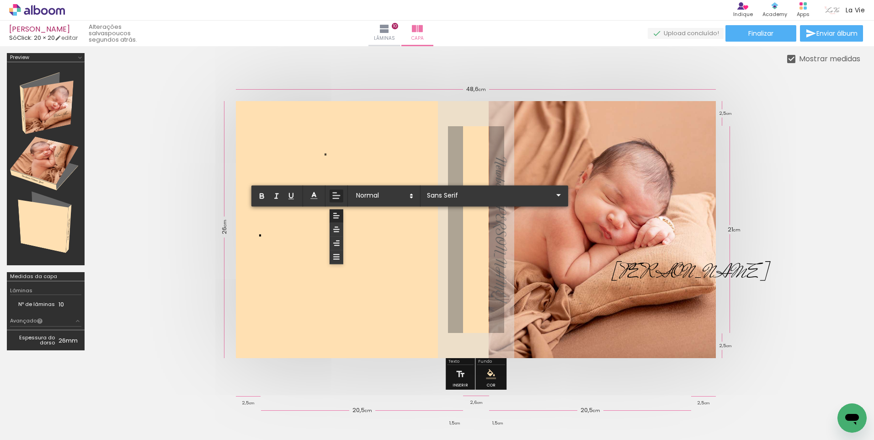
click at [259, 234] on p "." at bounding box center [259, 230] width 5 height 28
click at [316, 194] on icon at bounding box center [313, 195] width 9 height 9
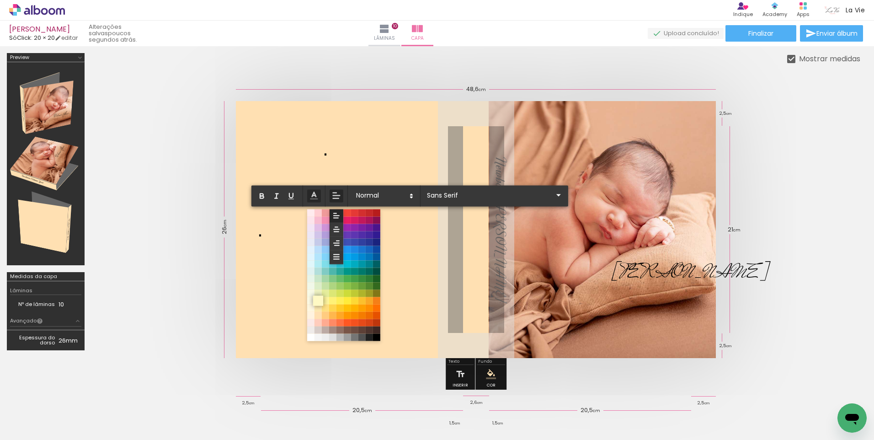
click at [317, 301] on span at bounding box center [318, 300] width 10 height 10
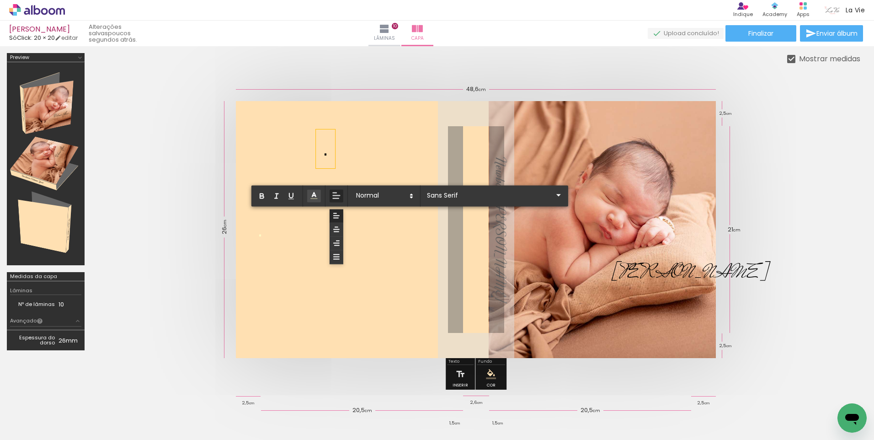
click at [327, 153] on p ". ﻿" at bounding box center [325, 149] width 5 height 28
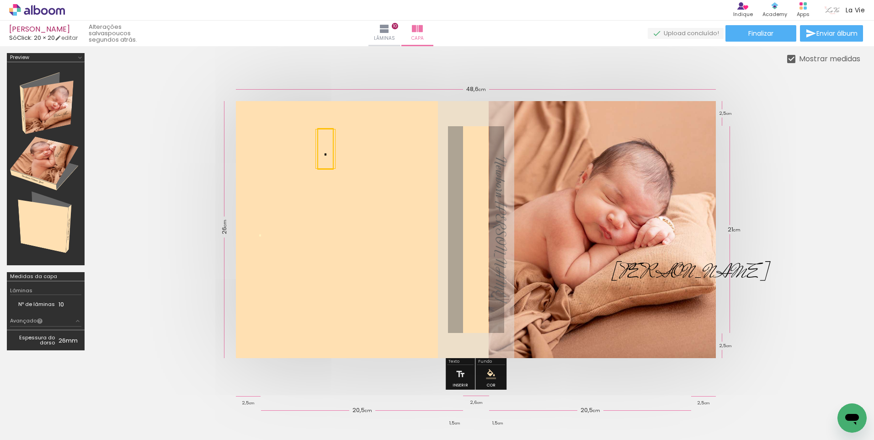
click at [326, 154] on quentale-selection at bounding box center [325, 149] width 16 height 42
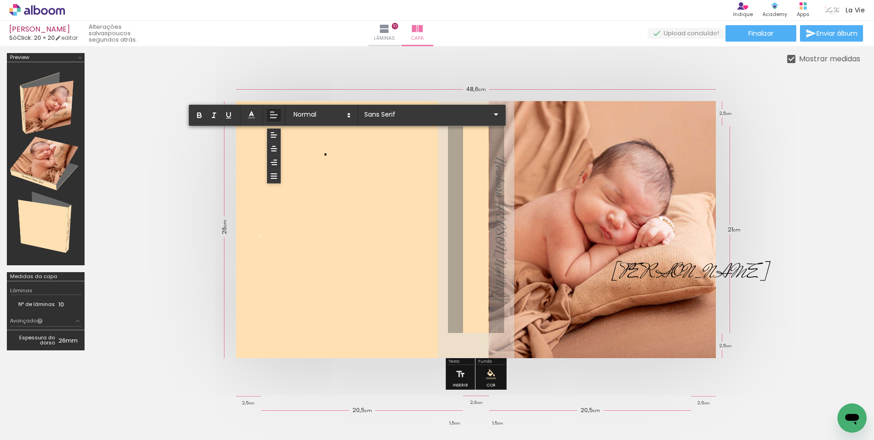
click at [328, 157] on p "." at bounding box center [325, 149] width 5 height 28
drag, startPoint x: 327, startPoint y: 155, endPoint x: 319, endPoint y: 154, distance: 8.4
click at [318, 155] on album-spread at bounding box center [476, 229] width 480 height 257
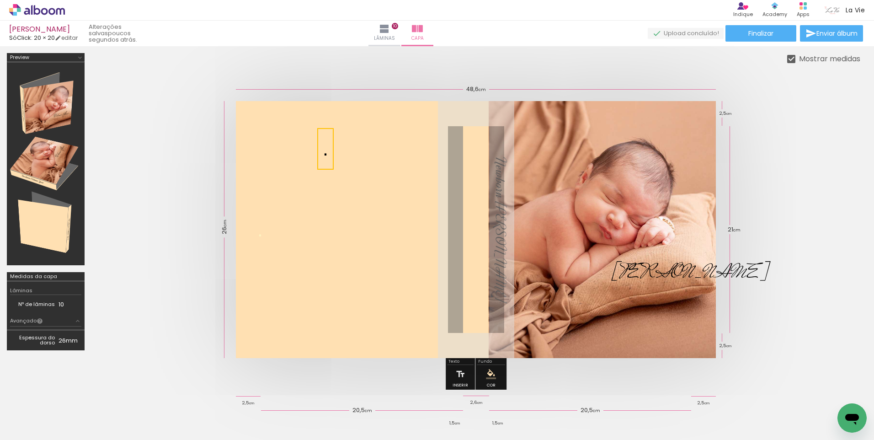
click at [320, 151] on quentale-selection at bounding box center [325, 149] width 16 height 42
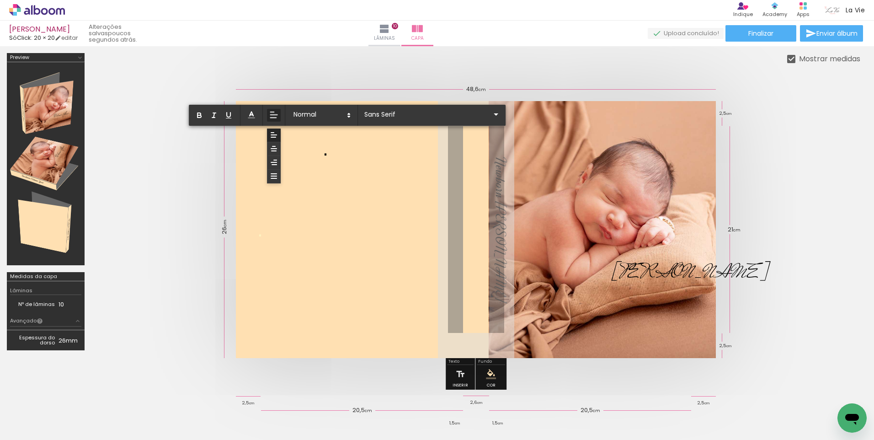
click at [324, 154] on p "." at bounding box center [325, 149] width 5 height 28
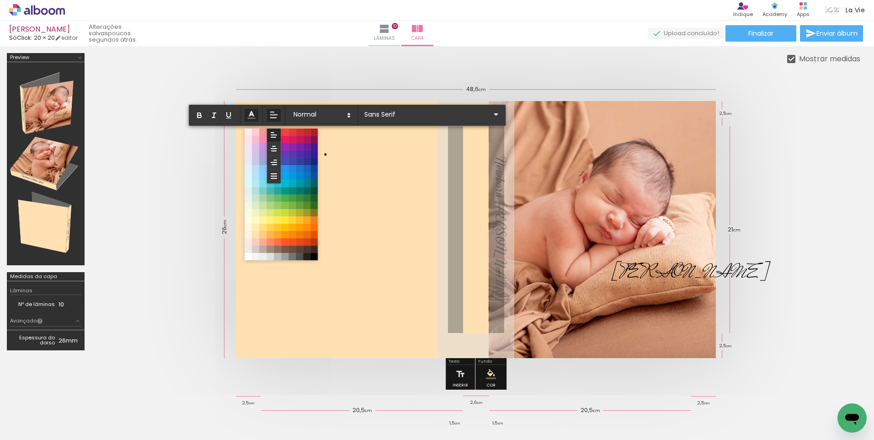
click at [256, 115] on icon at bounding box center [251, 115] width 10 height 10
click at [265, 219] on span at bounding box center [263, 220] width 10 height 10
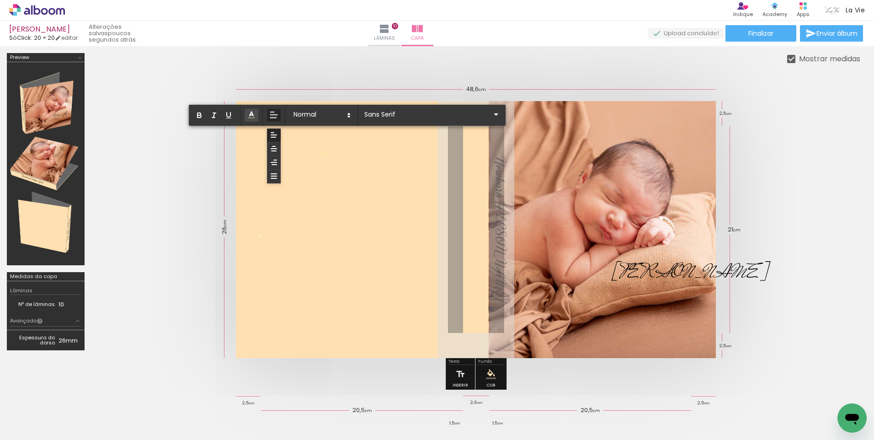
click at [250, 109] on span at bounding box center [251, 115] width 14 height 13
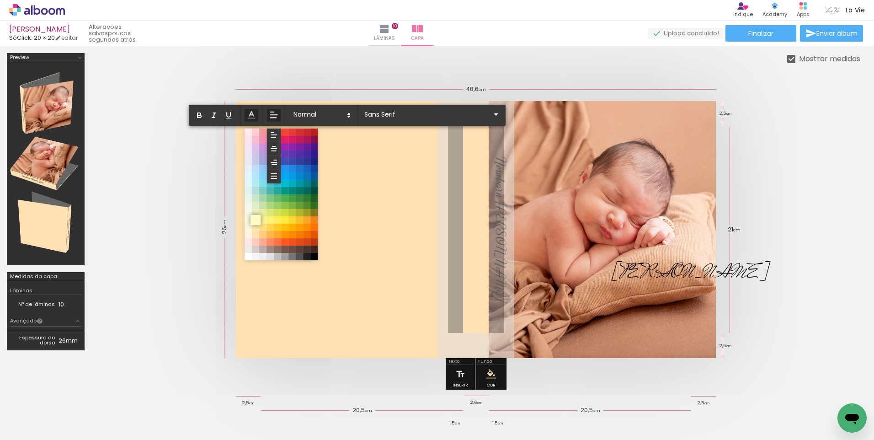
click at [255, 220] on span at bounding box center [255, 220] width 10 height 10
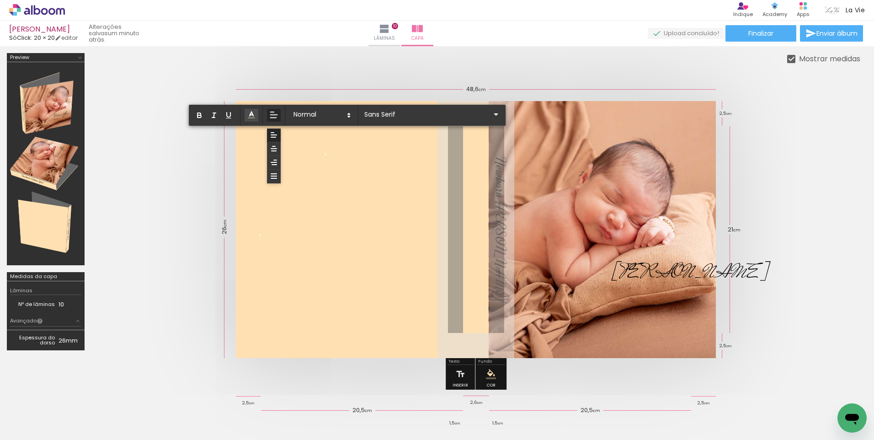
click at [326, 154] on span "." at bounding box center [325, 149] width 5 height 22
click at [323, 153] on span "." at bounding box center [325, 149] width 5 height 22
click at [254, 115] on icon at bounding box center [251, 114] width 9 height 9
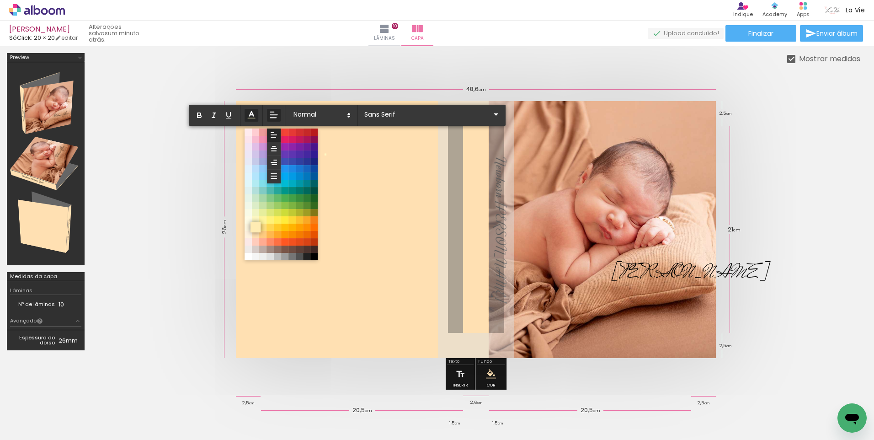
click at [258, 224] on span at bounding box center [255, 227] width 10 height 10
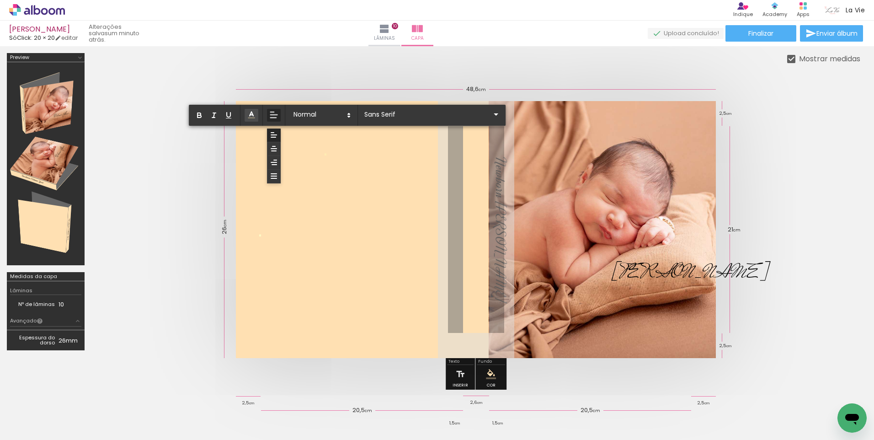
click at [328, 154] on span "." at bounding box center [325, 149] width 5 height 22
click at [191, 161] on quentale-cover at bounding box center [476, 229] width 696 height 257
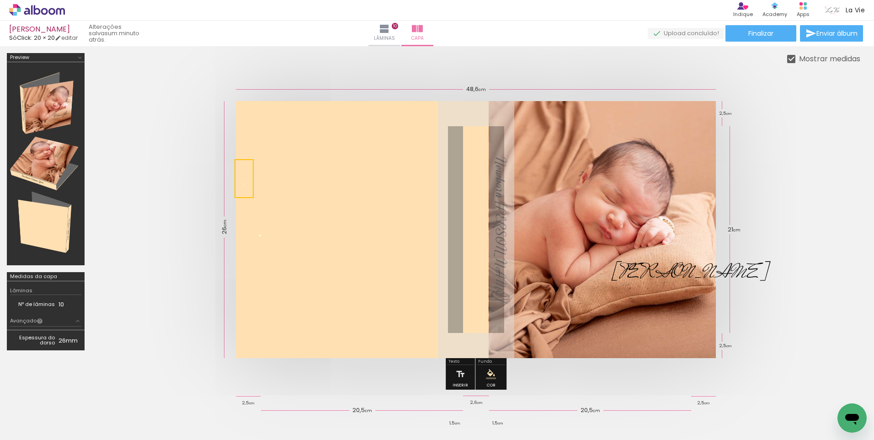
drag, startPoint x: 324, startPoint y: 159, endPoint x: 225, endPoint y: 189, distance: 103.1
click at [225, 189] on quentale-cover-editor at bounding box center [475, 223] width 769 height 341
click at [160, 228] on quentale-cover at bounding box center [476, 229] width 696 height 257
drag, startPoint x: 265, startPoint y: 237, endPoint x: 234, endPoint y: 245, distance: 31.8
click at [234, 245] on quentale-cover at bounding box center [476, 229] width 696 height 257
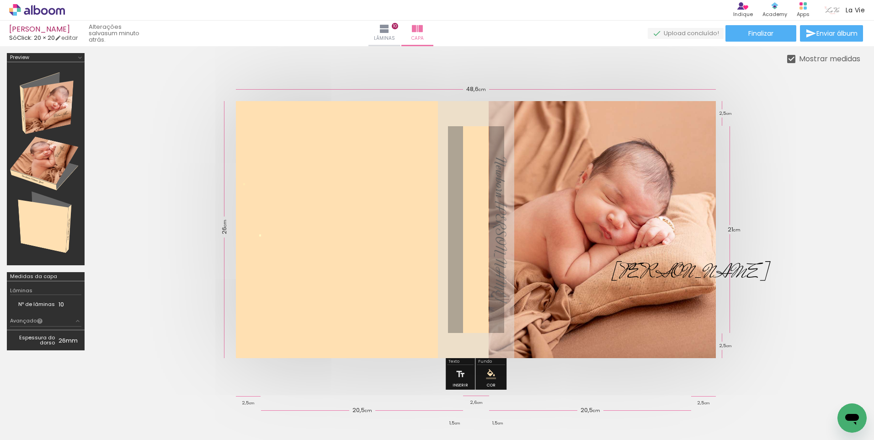
drag, startPoint x: 234, startPoint y: 245, endPoint x: 191, endPoint y: 256, distance: 44.3
click at [191, 256] on quentale-cover at bounding box center [476, 229] width 696 height 257
click at [764, 35] on span "Finalizar" at bounding box center [760, 33] width 25 height 6
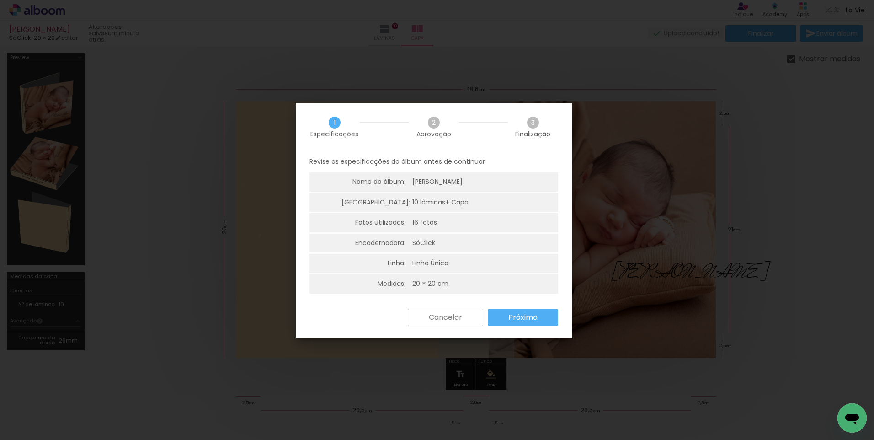
click at [0, 0] on slot "Próximo" at bounding box center [0, 0] width 0 height 0
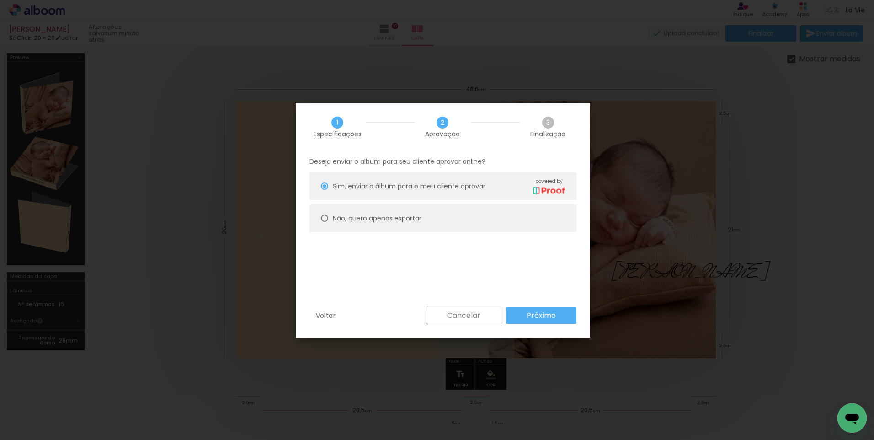
click at [0, 0] on slot "Próximo" at bounding box center [0, 0] width 0 height 0
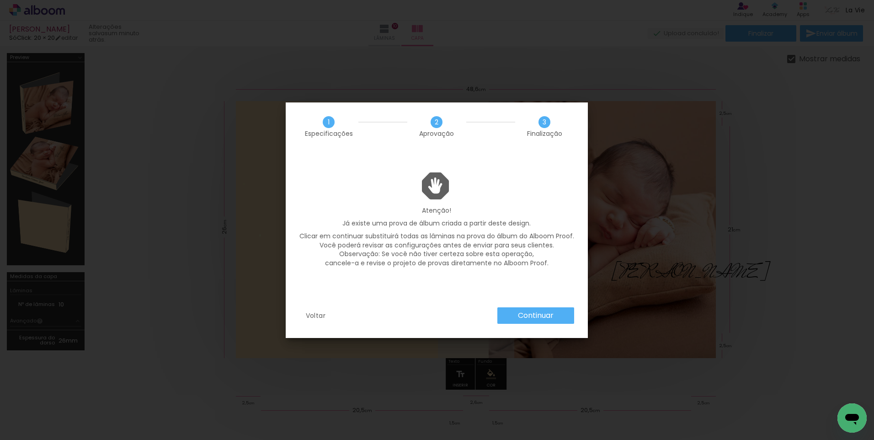
click at [0, 0] on slot "Continuar" at bounding box center [0, 0] width 0 height 0
